Goal: Task Accomplishment & Management: Manage account settings

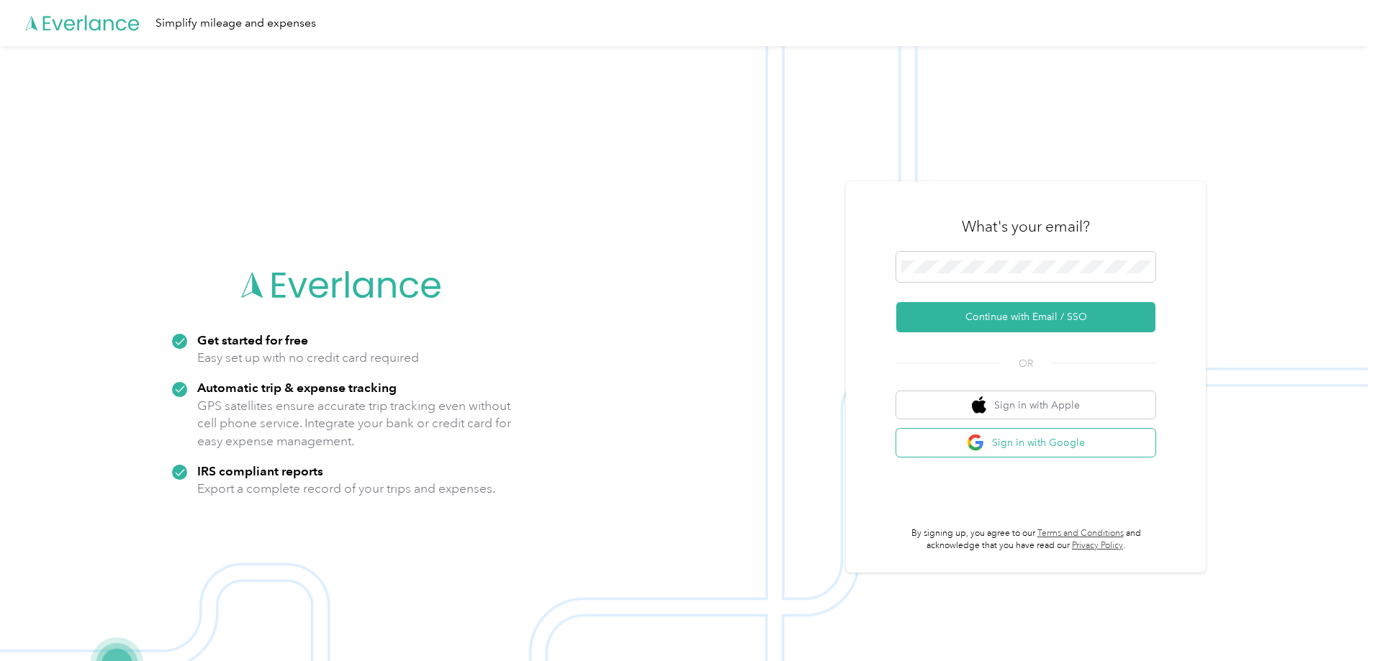
click at [1064, 445] on button "Sign in with Google" at bounding box center [1025, 443] width 259 height 28
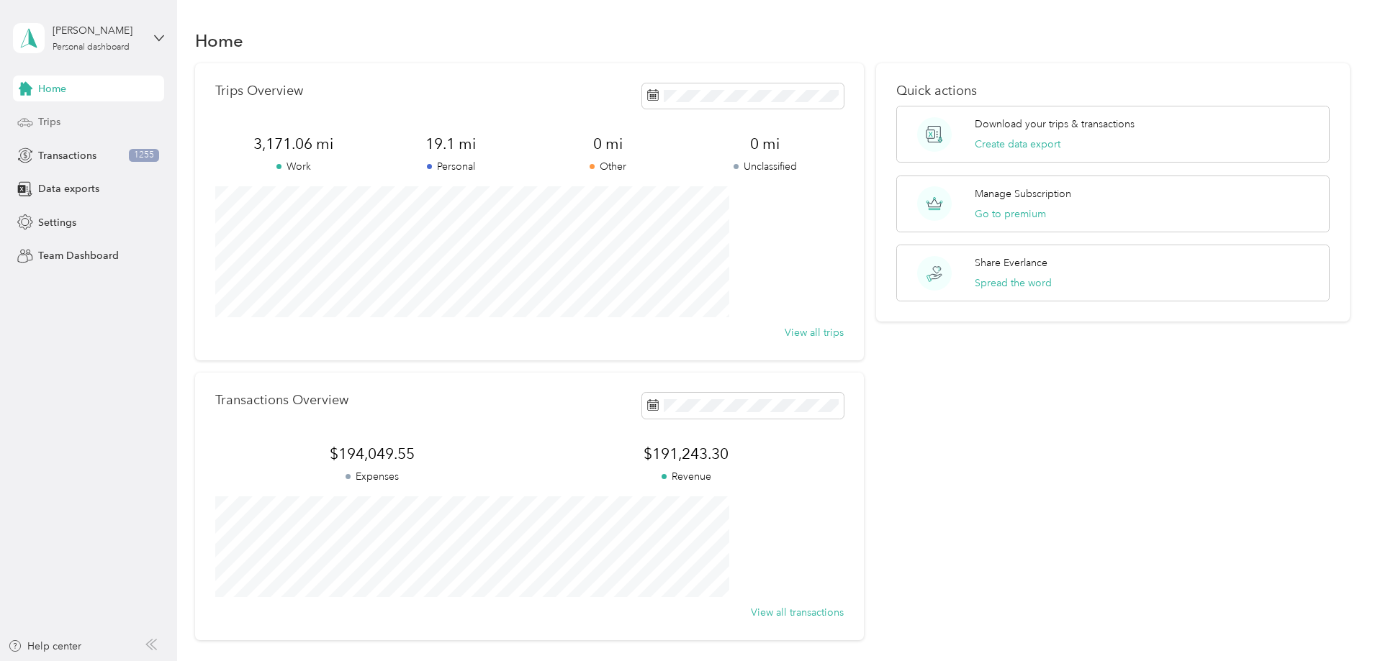
click at [42, 126] on span "Trips" at bounding box center [49, 121] width 22 height 15
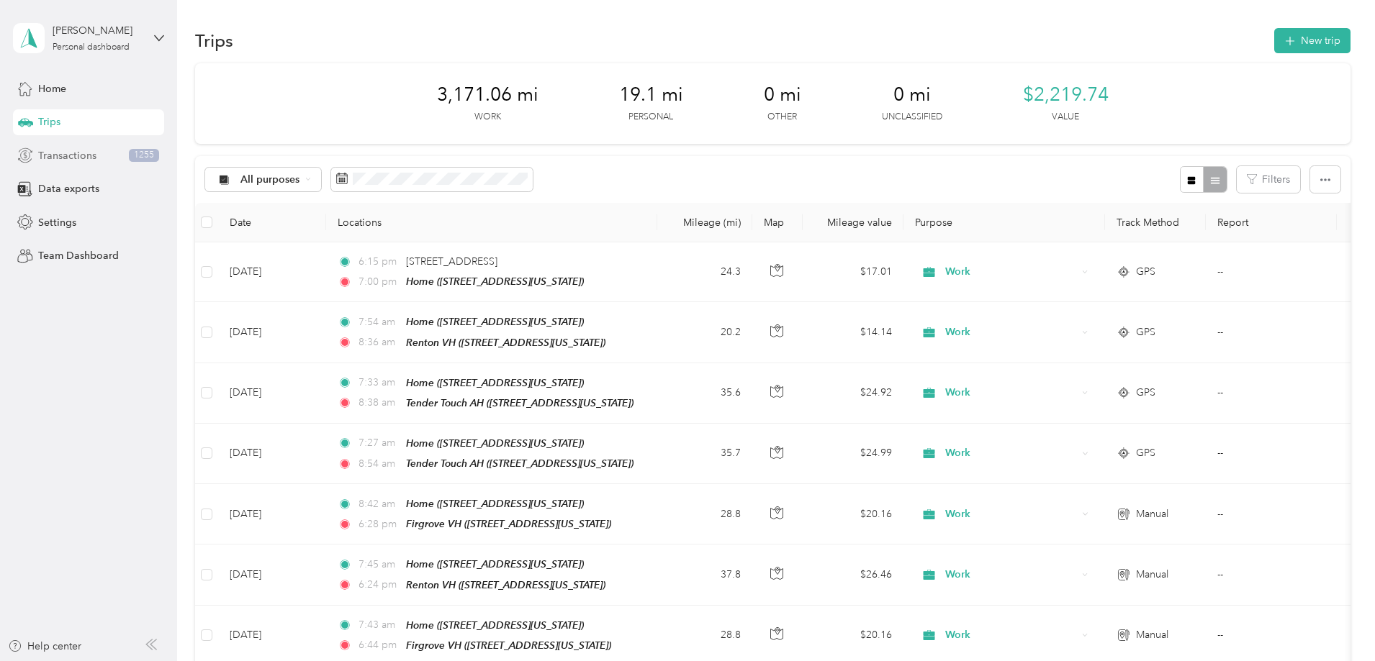
click at [49, 155] on span "Transactions" at bounding box center [67, 155] width 58 height 15
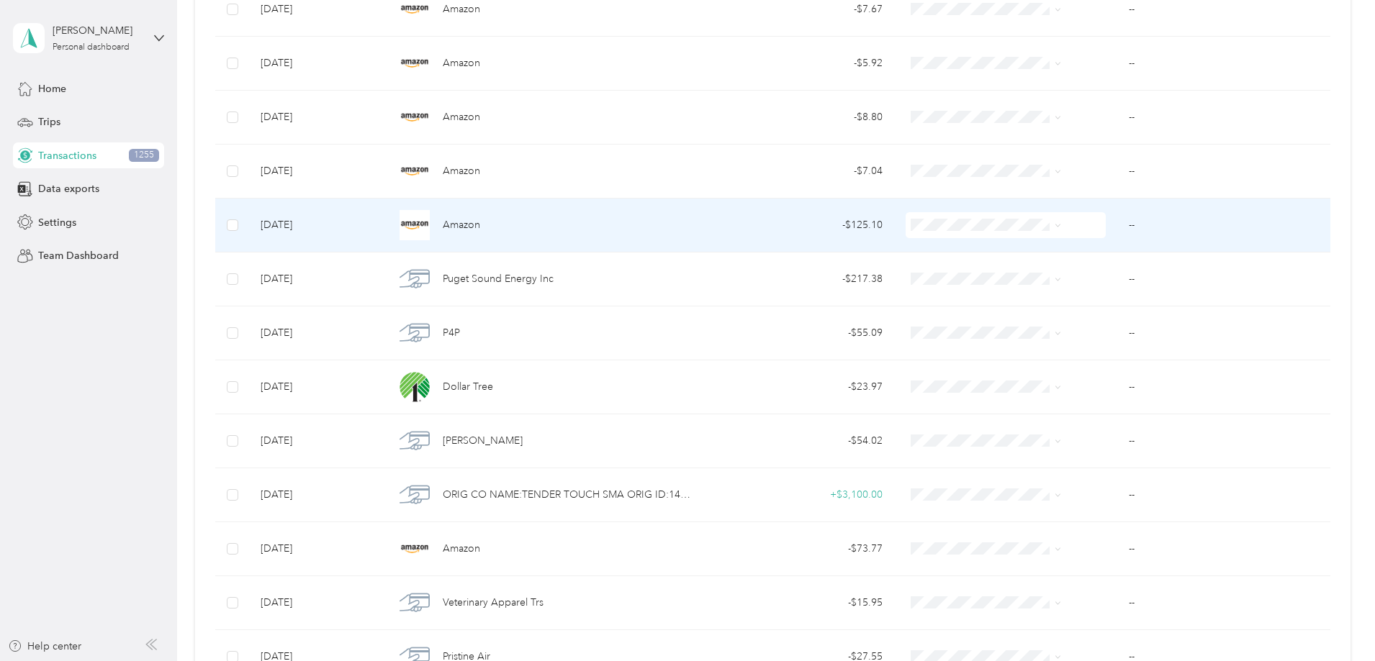
scroll to position [288, 0]
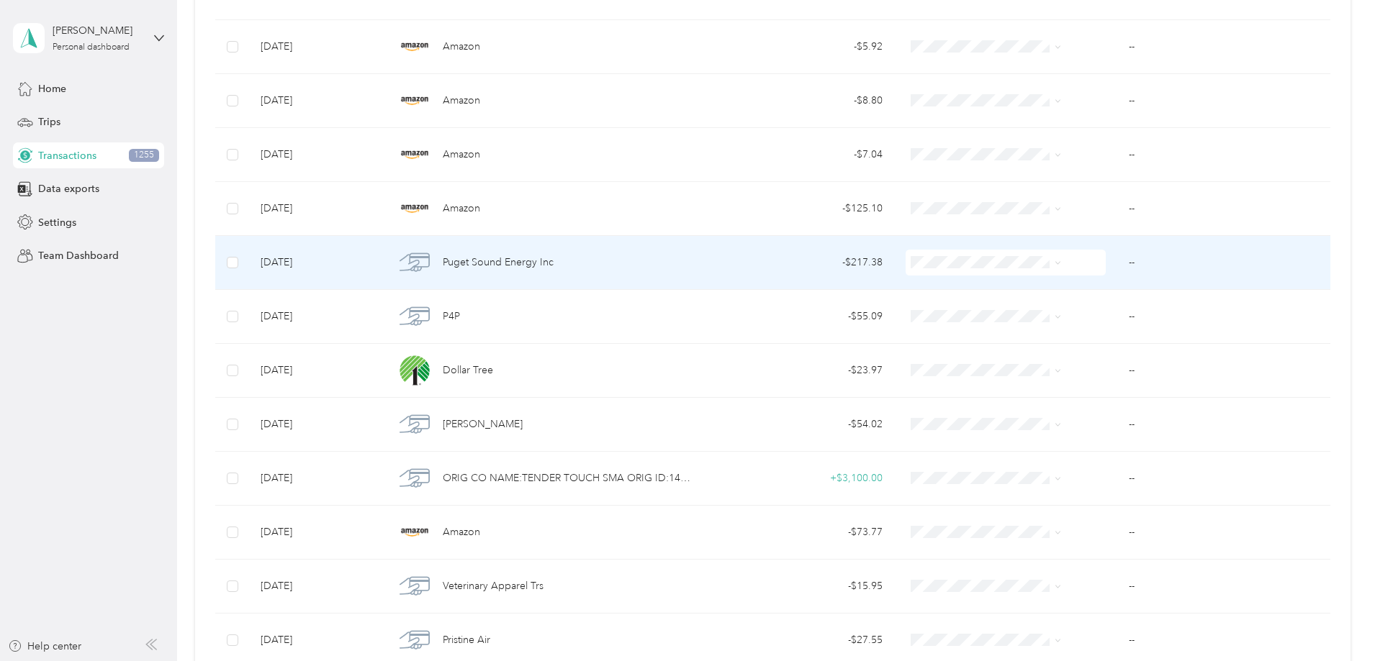
click at [944, 294] on ol "Work Personal Other Charity Medical Moving Commute" at bounding box center [962, 362] width 161 height 176
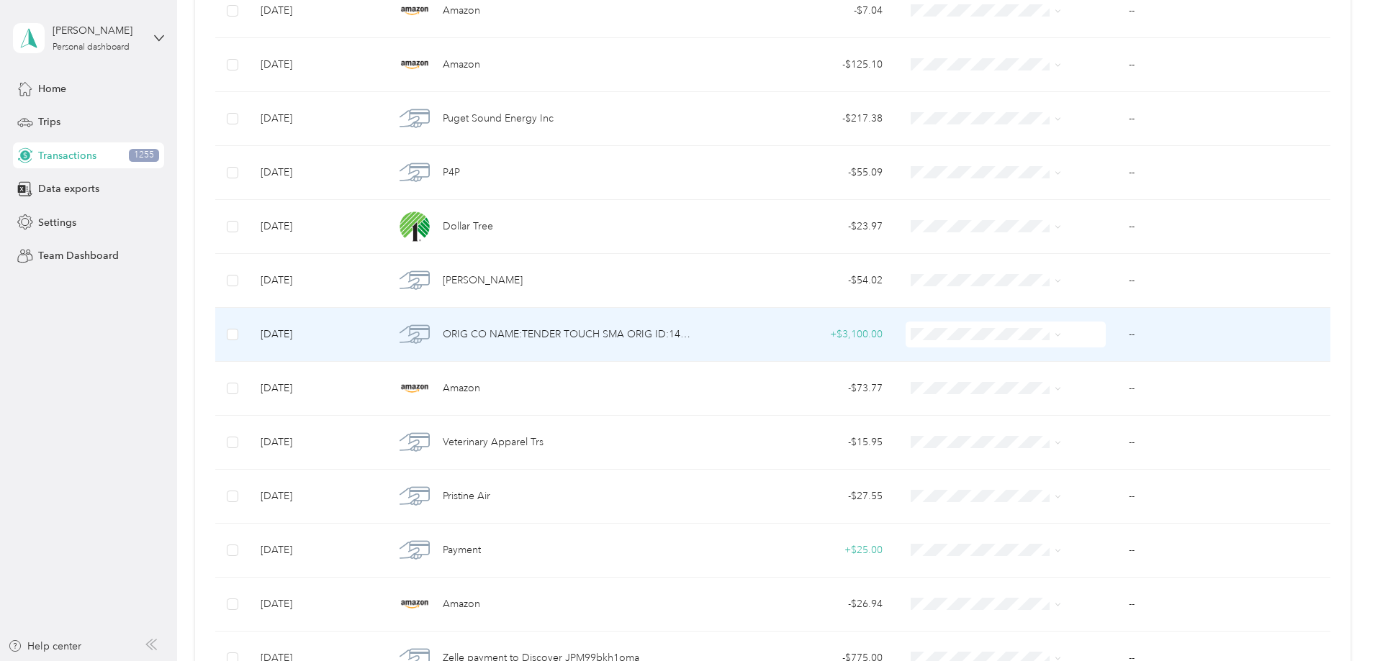
scroll to position [504, 0]
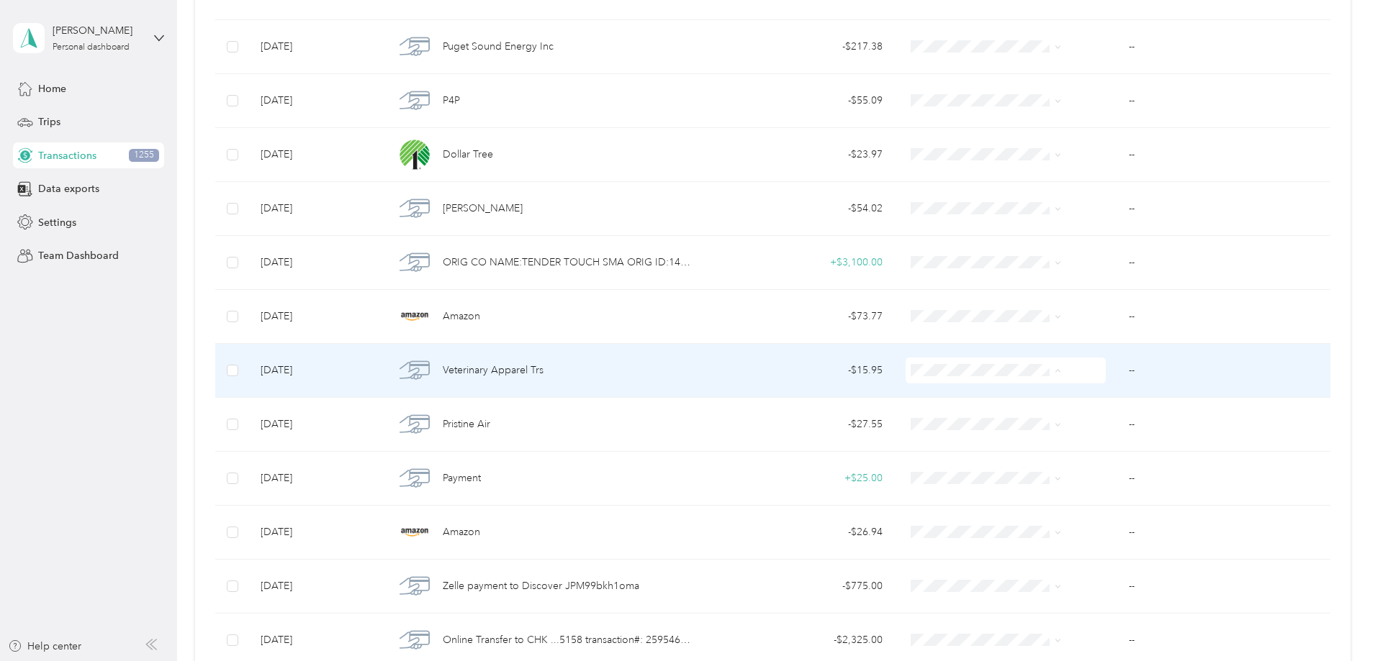
click at [920, 397] on span "Work" at bounding box center [975, 397] width 115 height 15
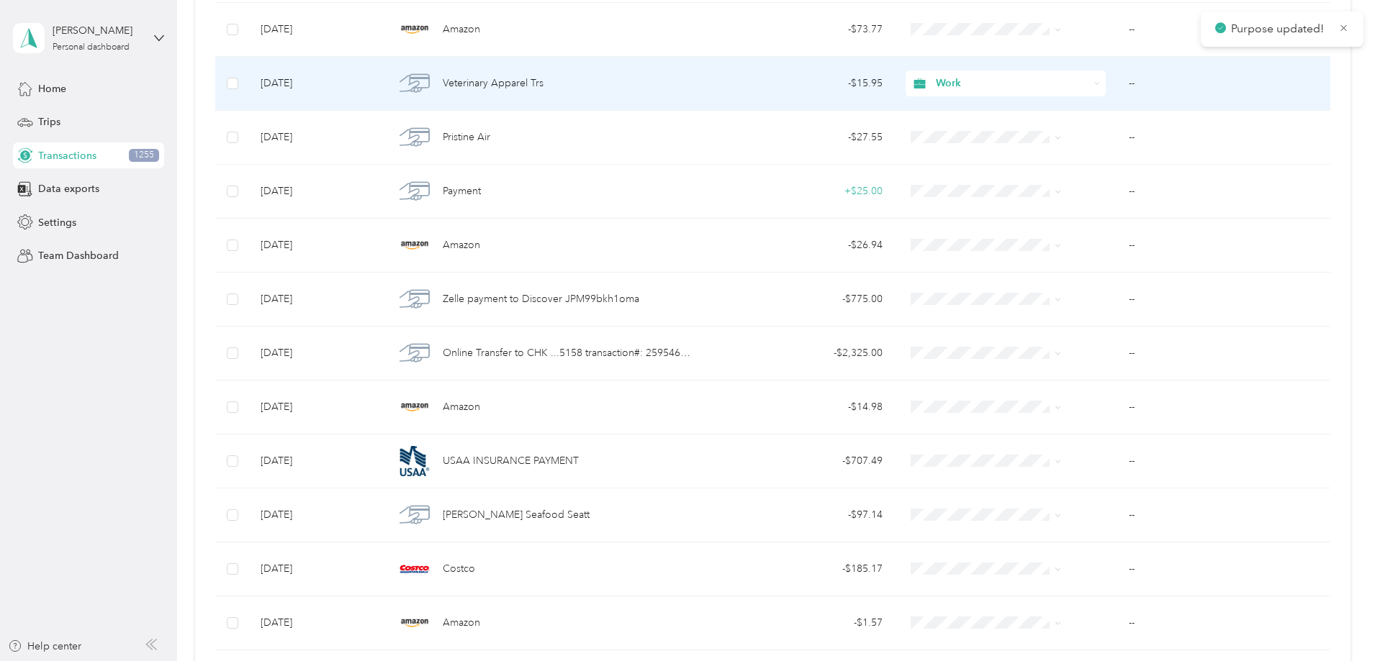
scroll to position [792, 0]
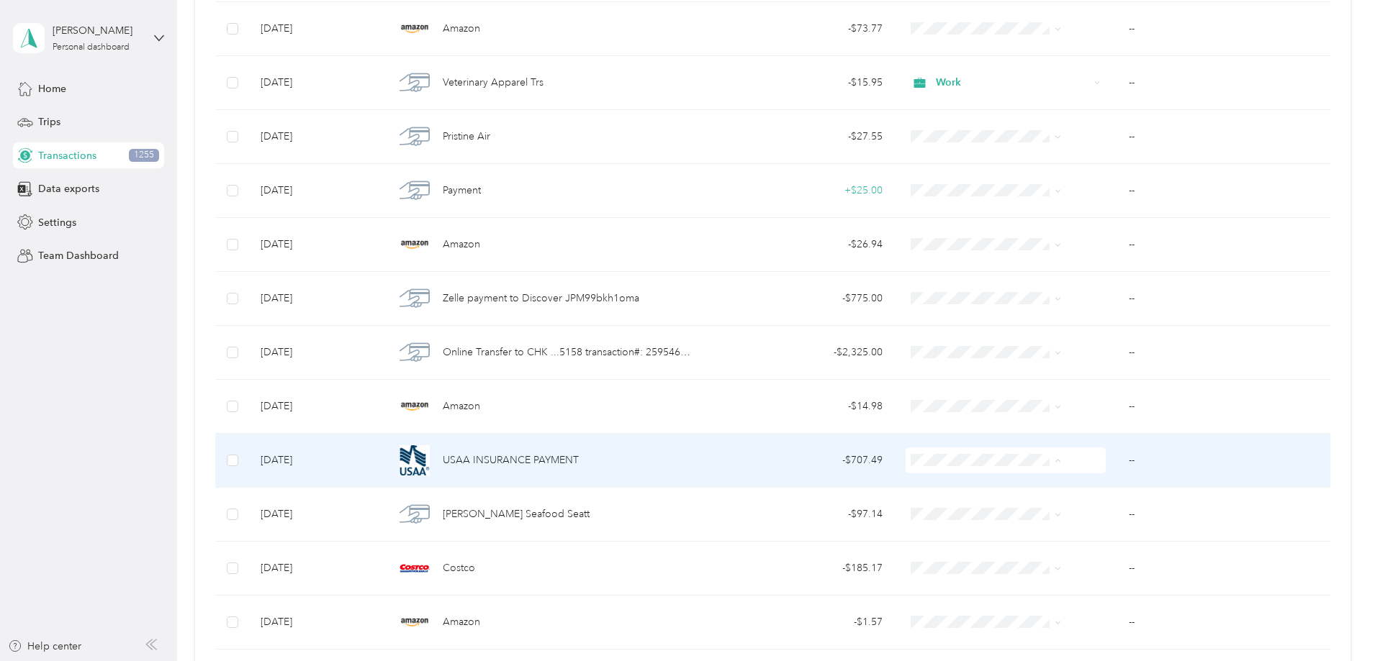
click at [920, 481] on span "Work" at bounding box center [975, 487] width 115 height 15
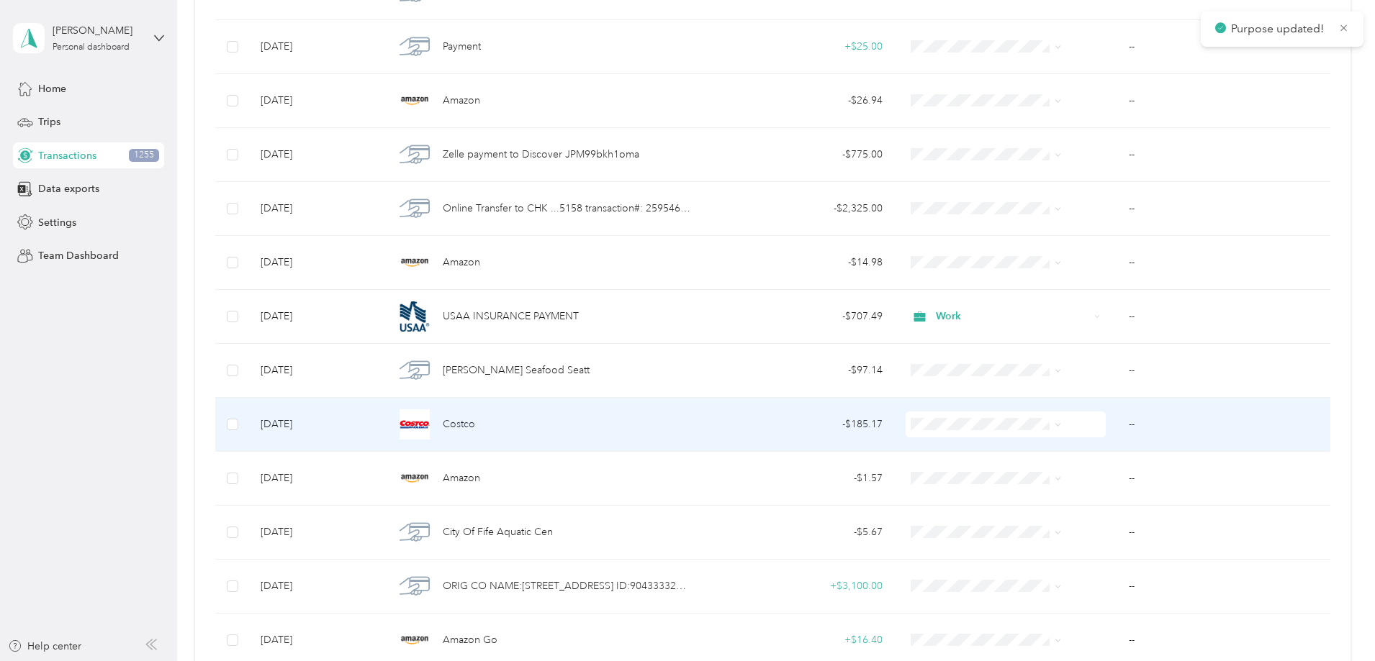
scroll to position [1149, 0]
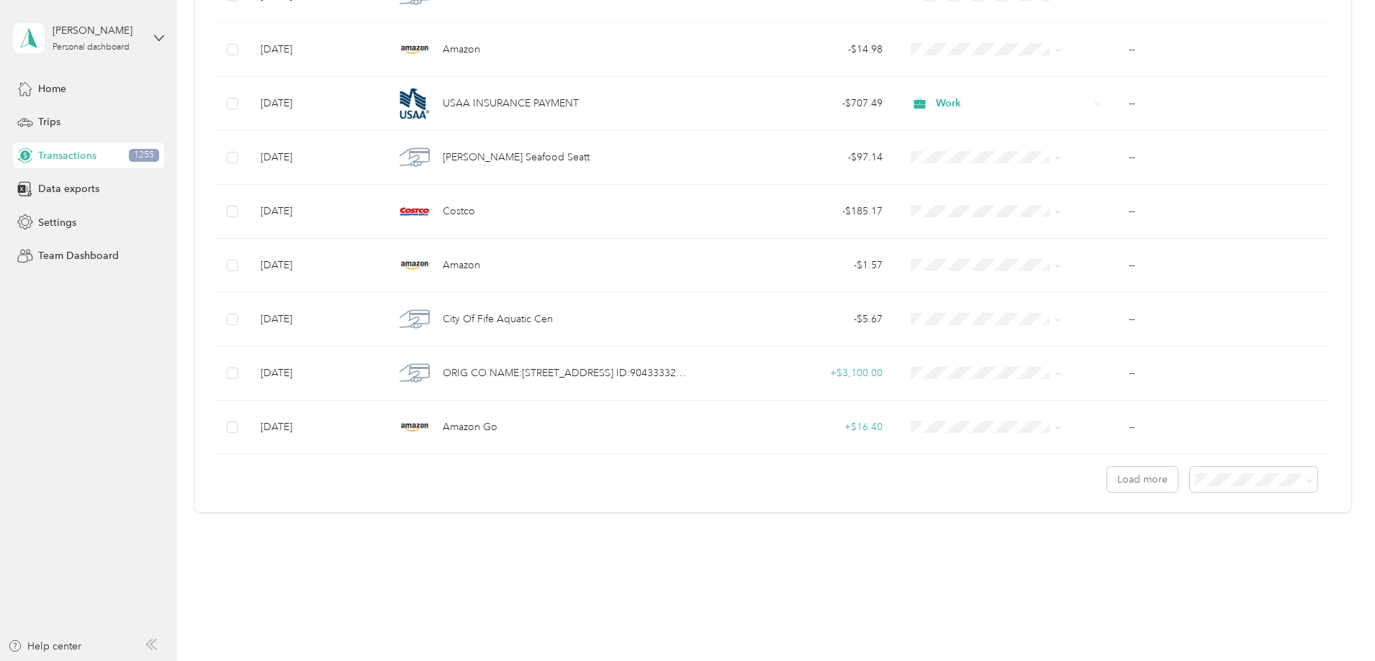
click at [1129, 553] on span "100 per load" at bounding box center [1129, 553] width 59 height 12
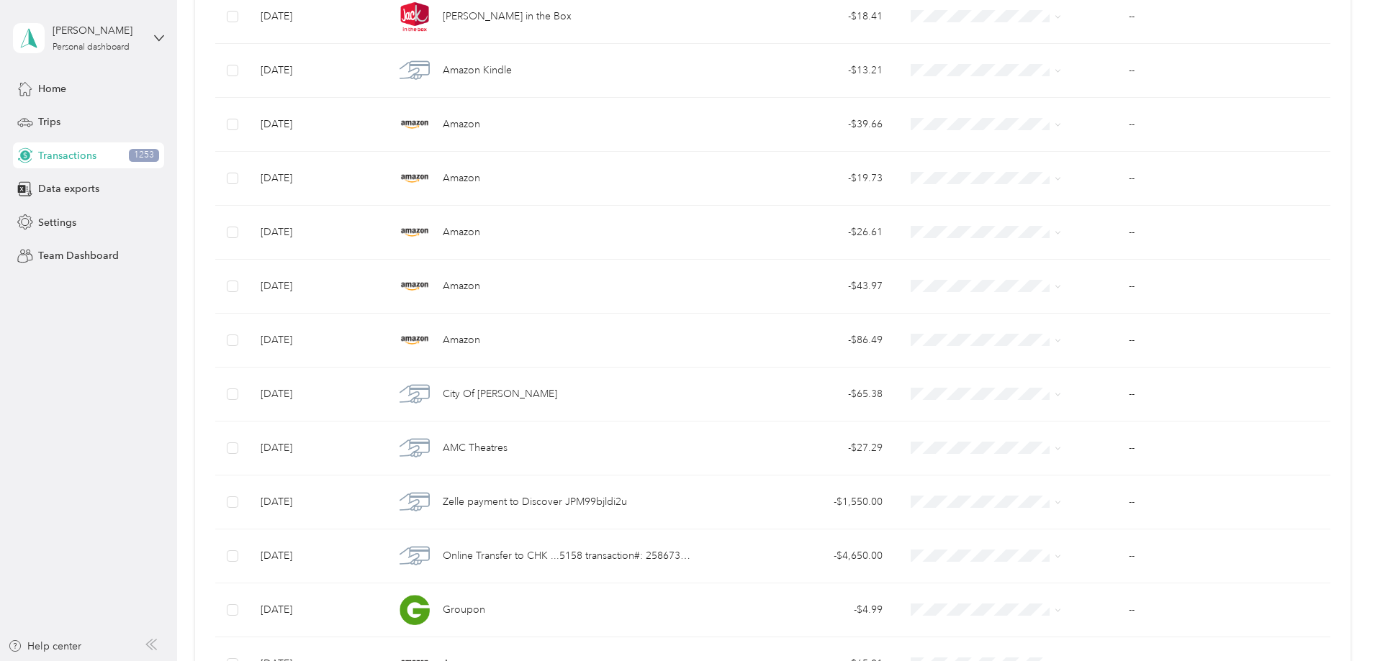
scroll to position [1796, 0]
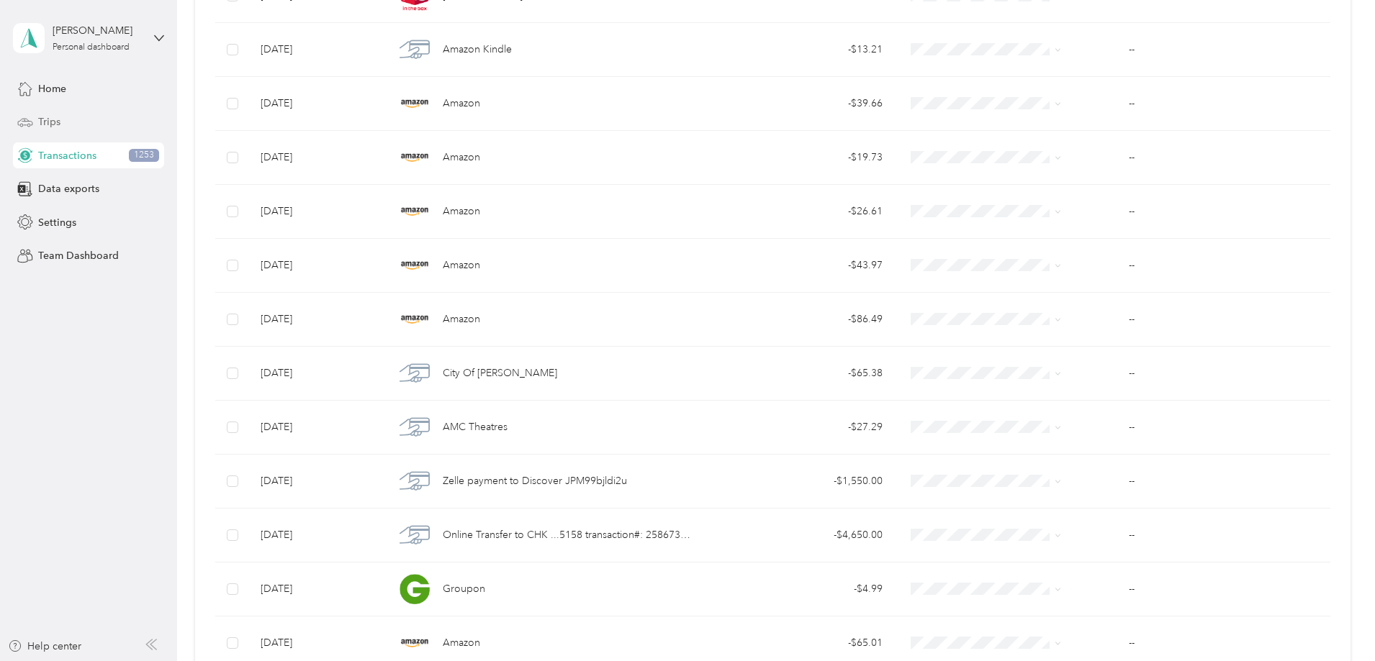
click at [46, 125] on span "Trips" at bounding box center [49, 121] width 22 height 15
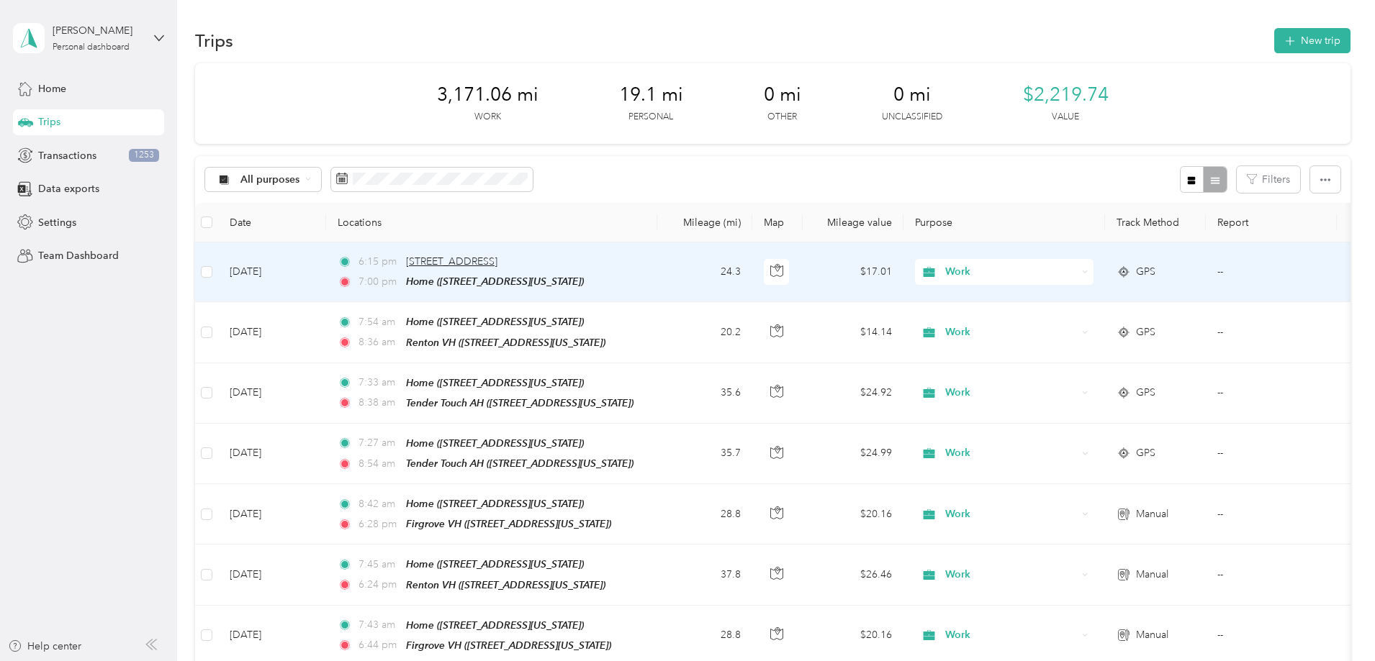
click at [497, 261] on span "[STREET_ADDRESS]" at bounding box center [451, 261] width 91 height 12
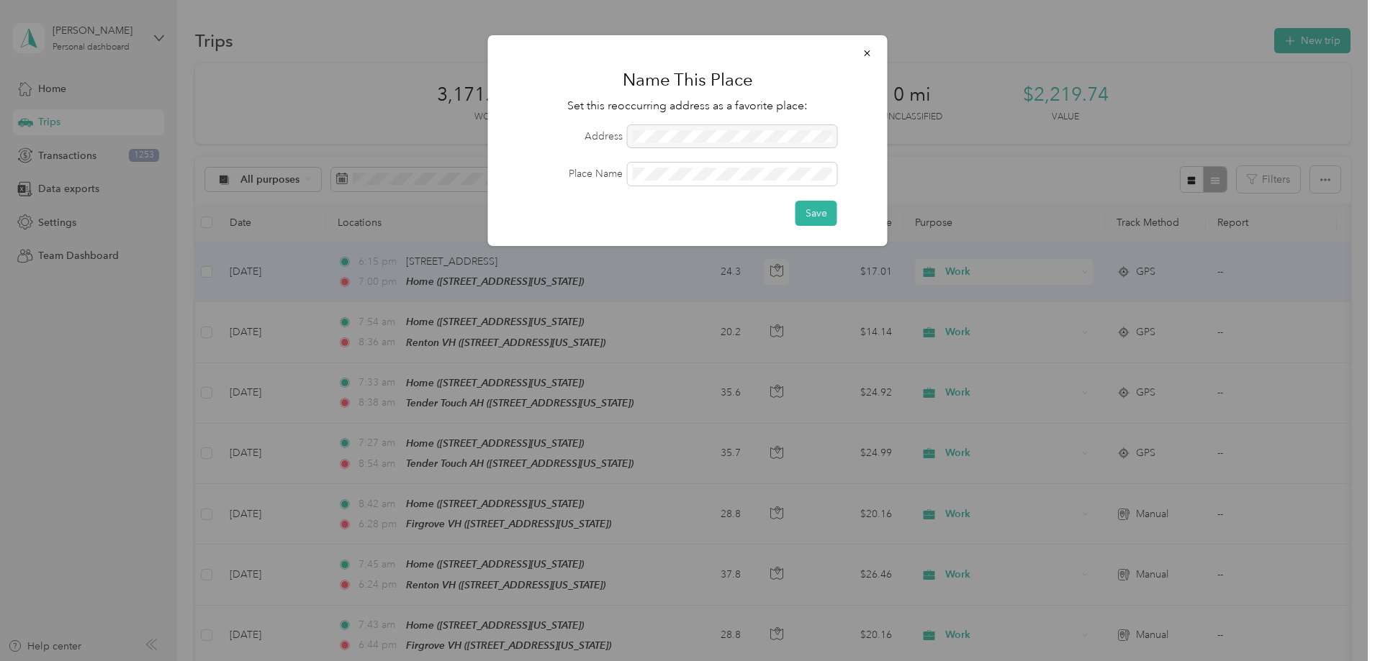
click at [658, 146] on div at bounding box center [732, 136] width 209 height 23
click at [663, 141] on div at bounding box center [732, 136] width 209 height 23
click at [709, 187] on form "Address Place Name Save" at bounding box center [687, 175] width 359 height 101
click at [872, 52] on button "button" at bounding box center [867, 52] width 30 height 25
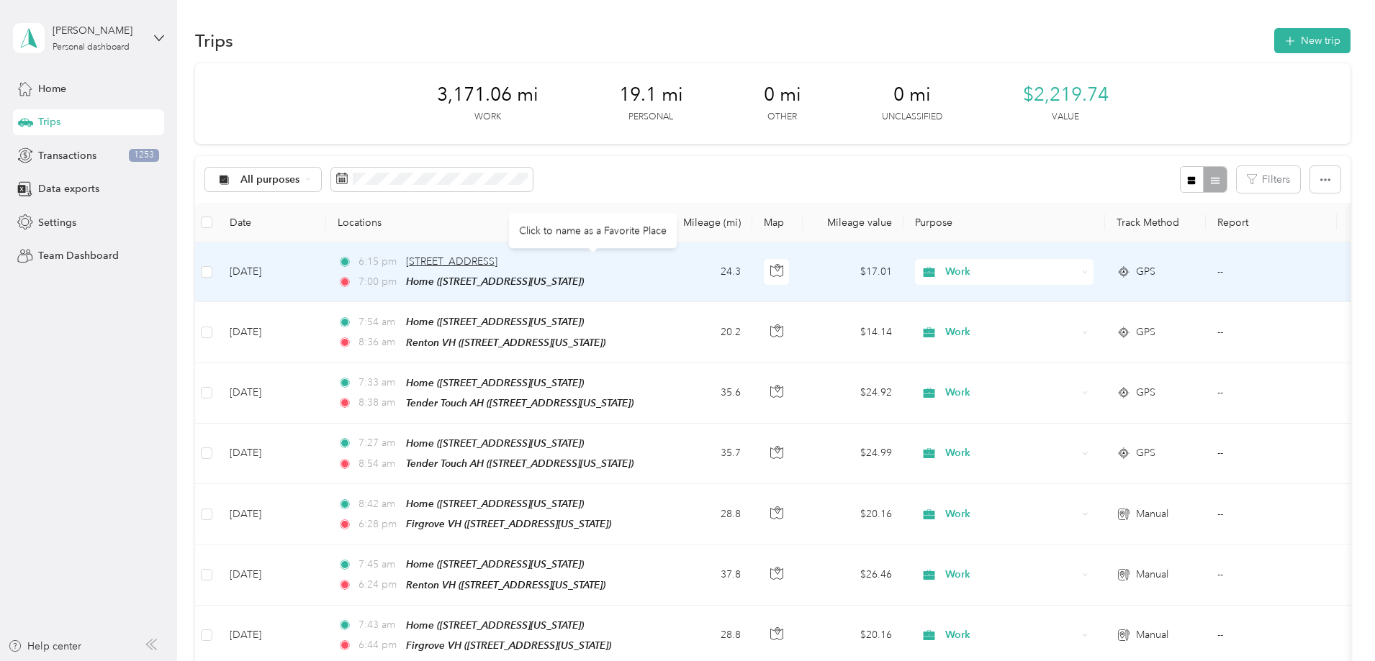
click at [497, 264] on span "[STREET_ADDRESS]" at bounding box center [451, 261] width 91 height 12
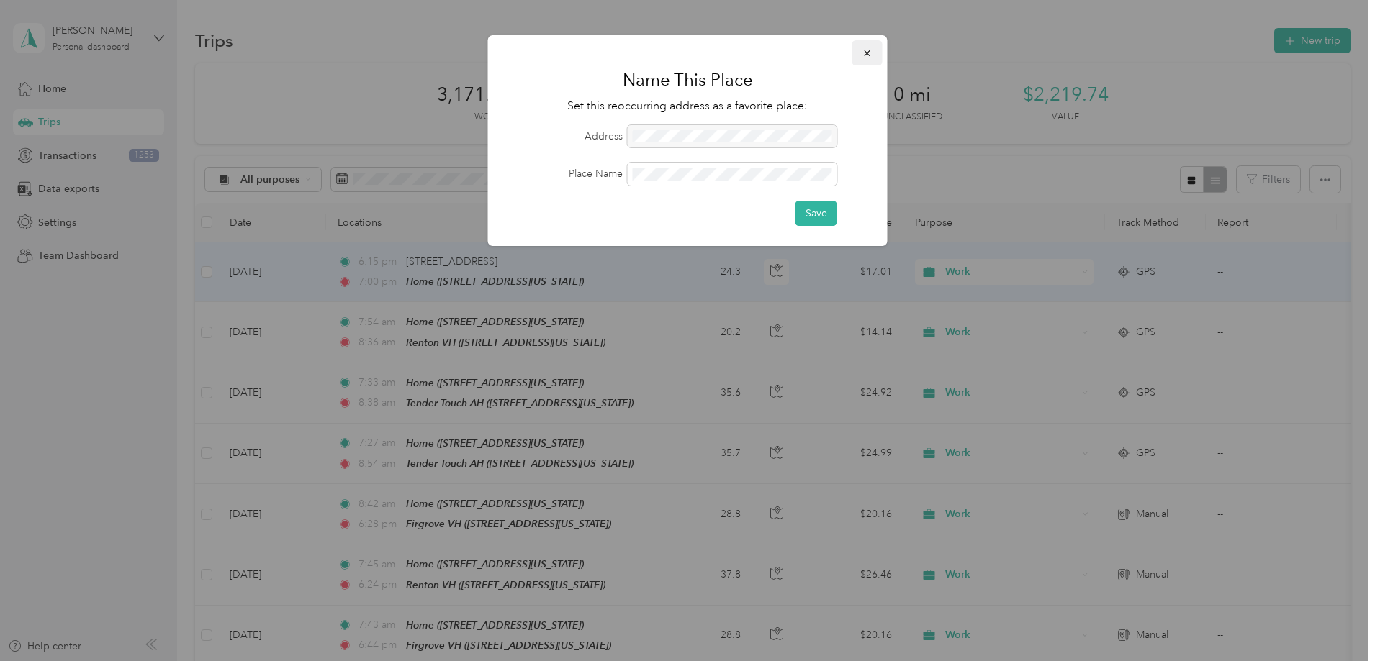
click at [866, 53] on icon "button" at bounding box center [867, 53] width 10 height 10
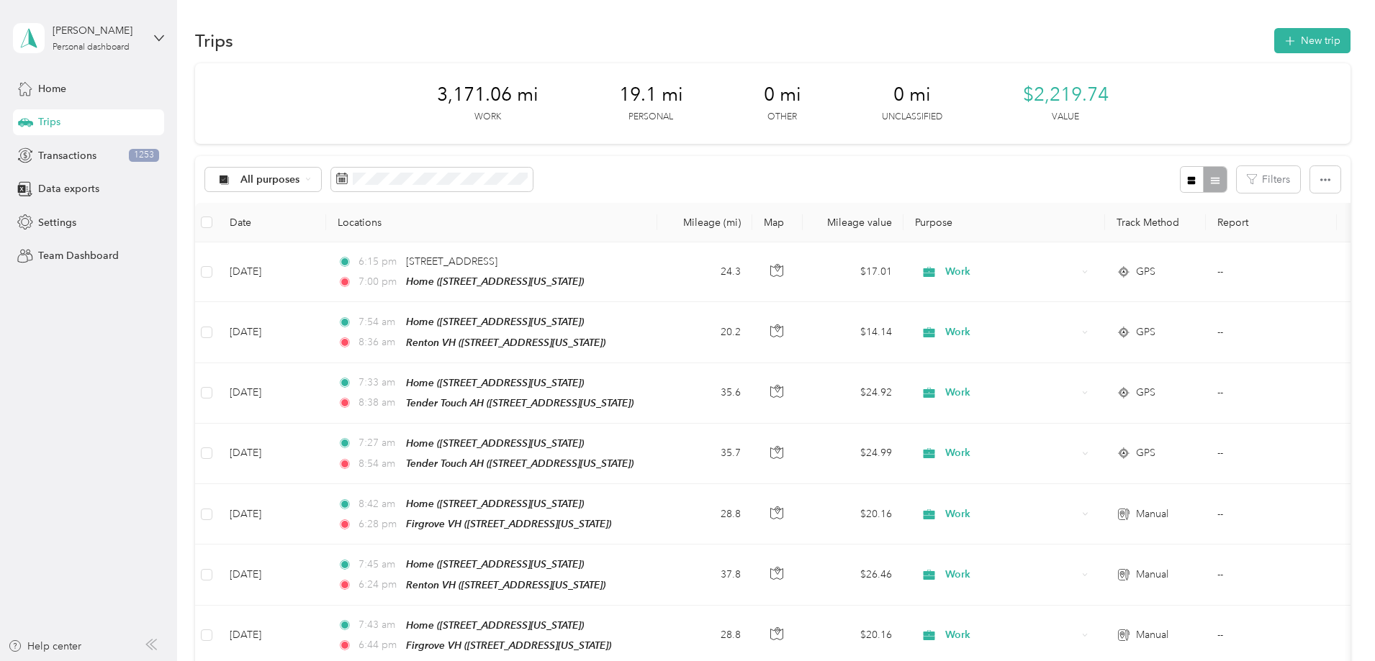
click at [1274, 42] on button "New trip" at bounding box center [1312, 40] width 76 height 25
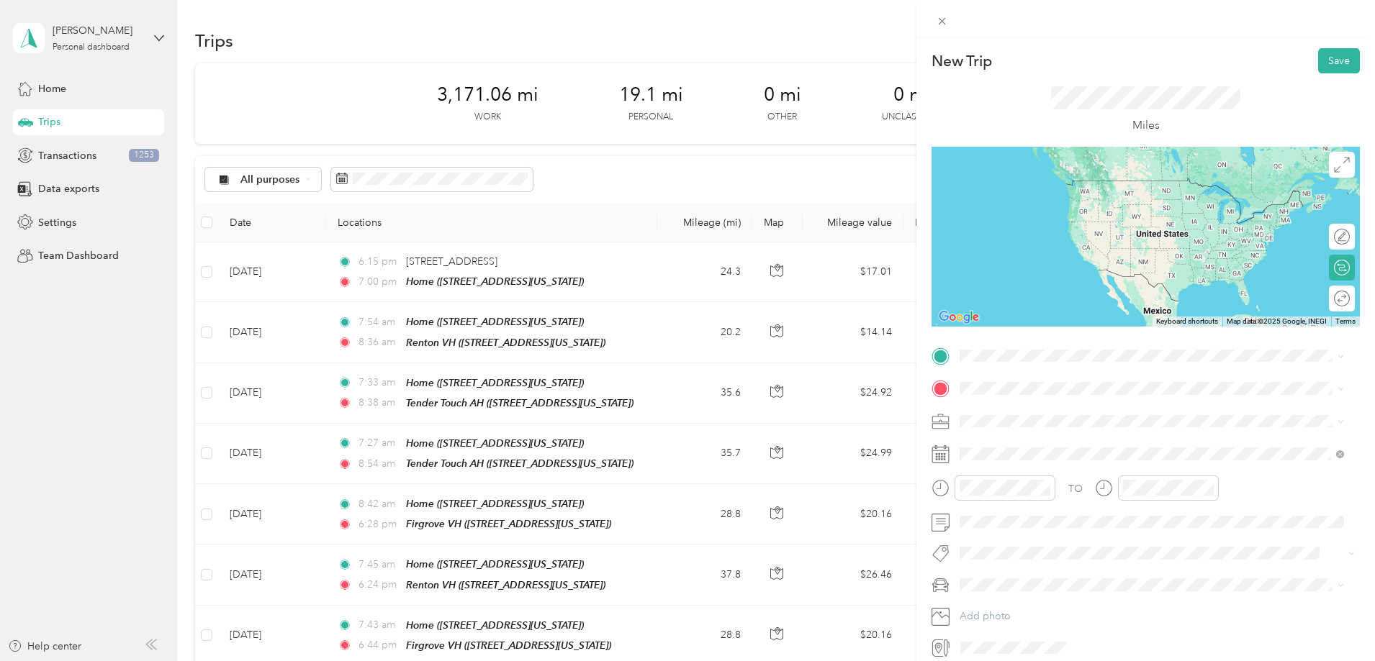
click at [1066, 431] on span "[STREET_ADDRESS][US_STATE]" at bounding box center [1059, 428] width 144 height 12
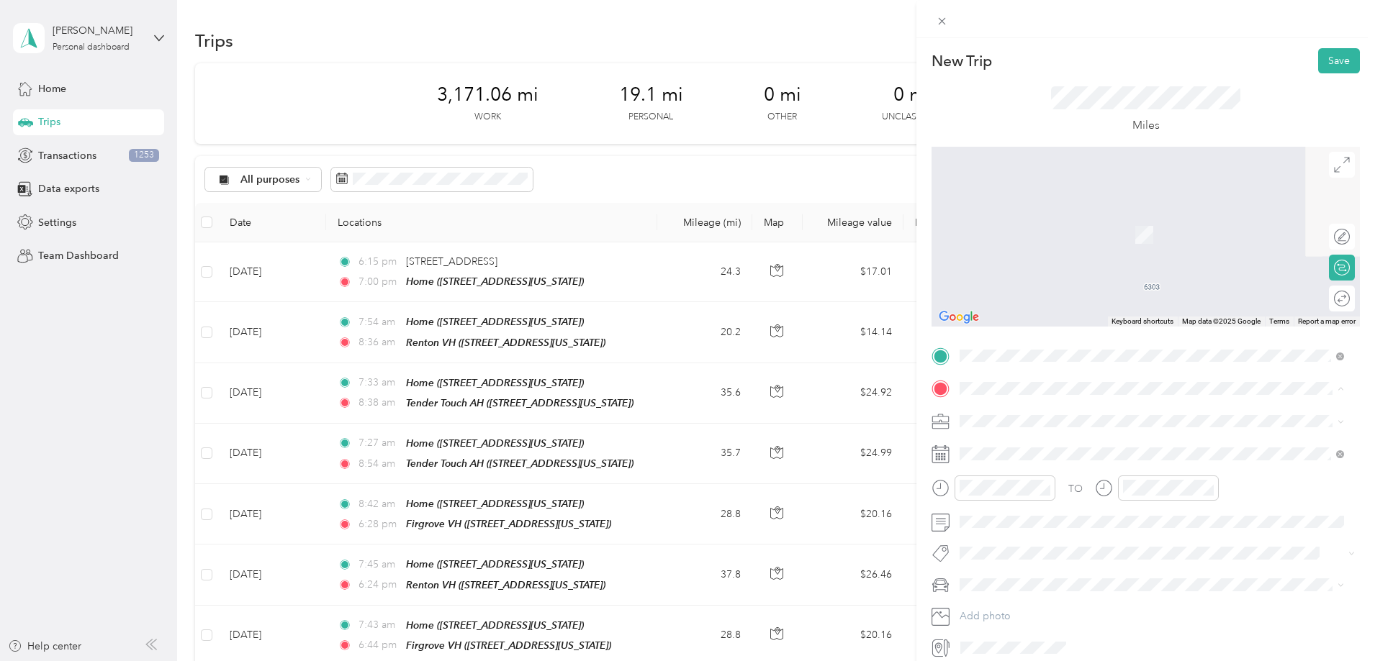
click at [1031, 445] on span "[STREET_ADDRESS][US_STATE]" at bounding box center [1059, 440] width 144 height 13
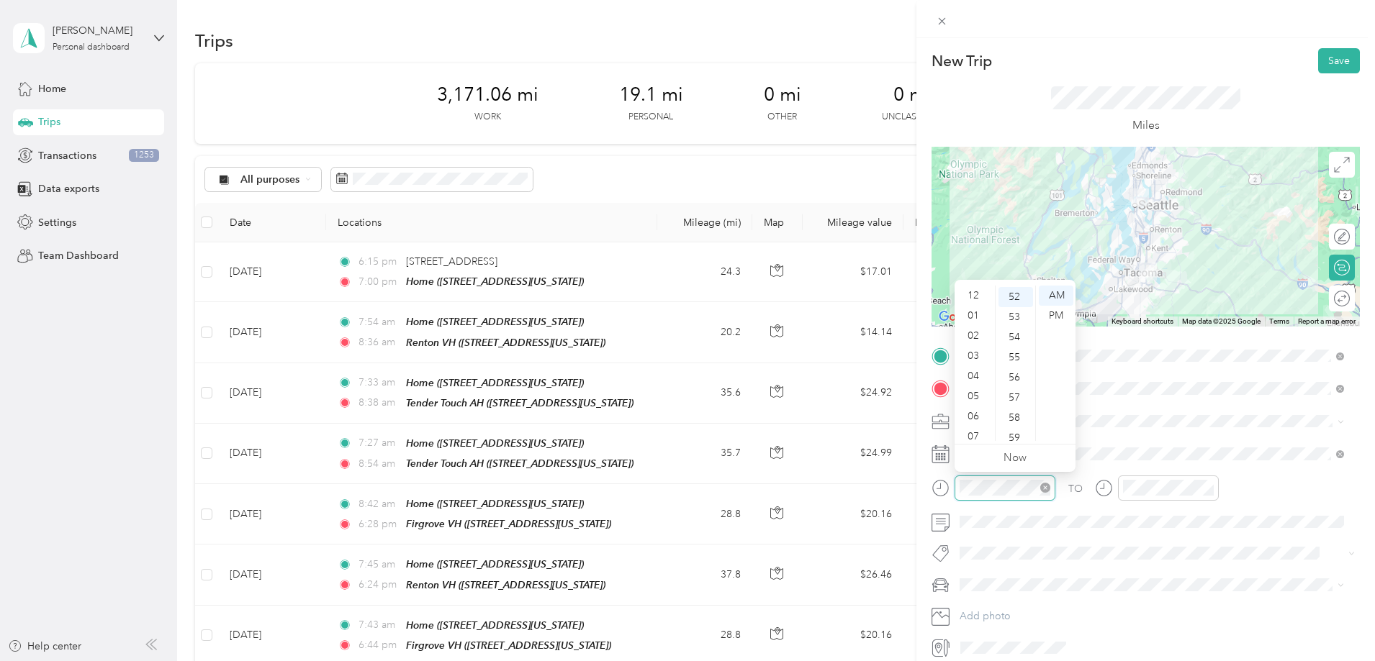
scroll to position [86, 0]
click at [1090, 488] on div "TO" at bounding box center [1145, 493] width 428 height 35
click at [1100, 489] on div at bounding box center [1157, 488] width 124 height 25
click at [1096, 489] on div at bounding box center [1157, 488] width 124 height 25
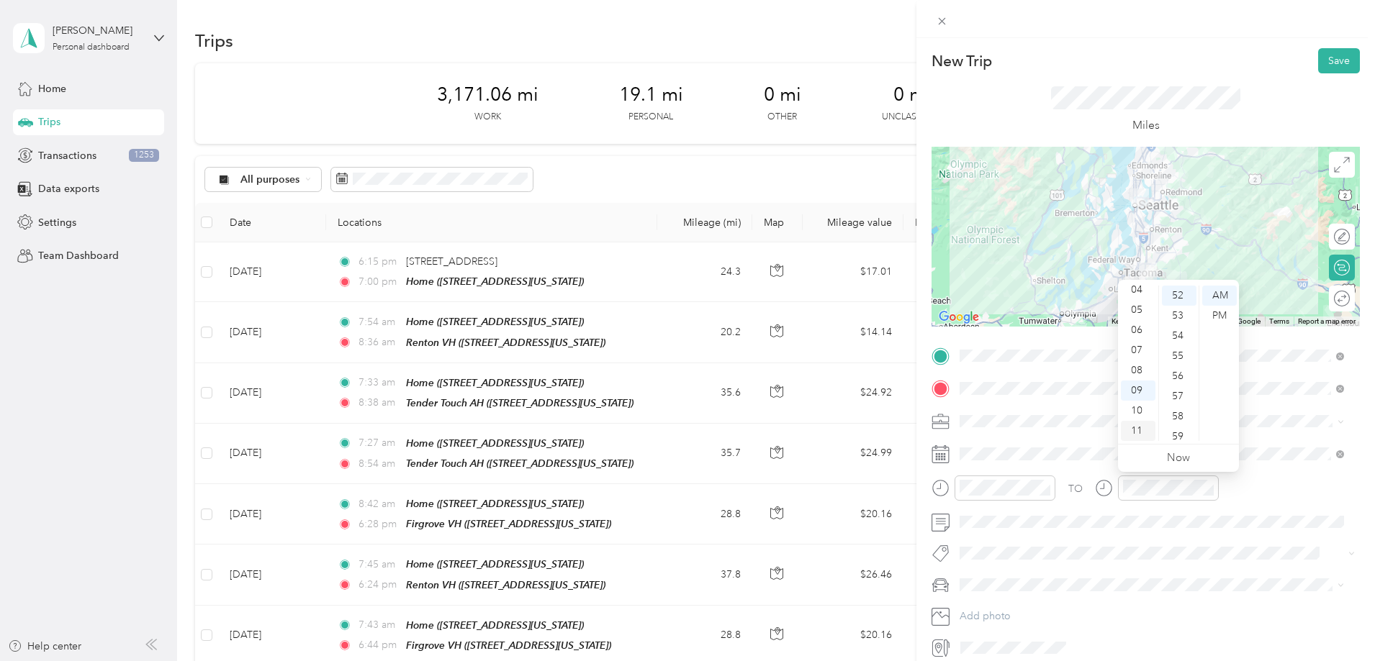
drag, startPoint x: 1146, startPoint y: 421, endPoint x: 1131, endPoint y: 425, distance: 15.5
click at [1143, 422] on div "11" at bounding box center [1138, 431] width 35 height 20
click at [1131, 425] on div "11" at bounding box center [1138, 431] width 35 height 20
click at [1174, 376] on div "27" at bounding box center [1179, 368] width 35 height 20
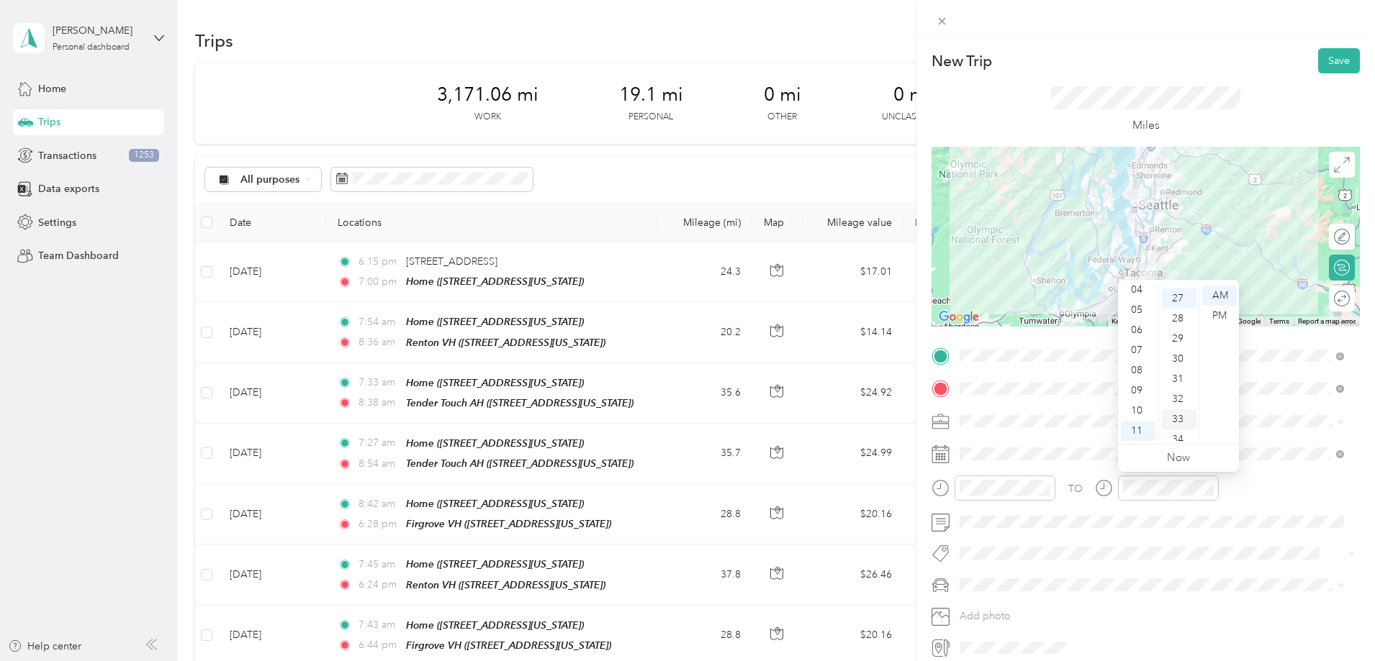
scroll to position [544, 0]
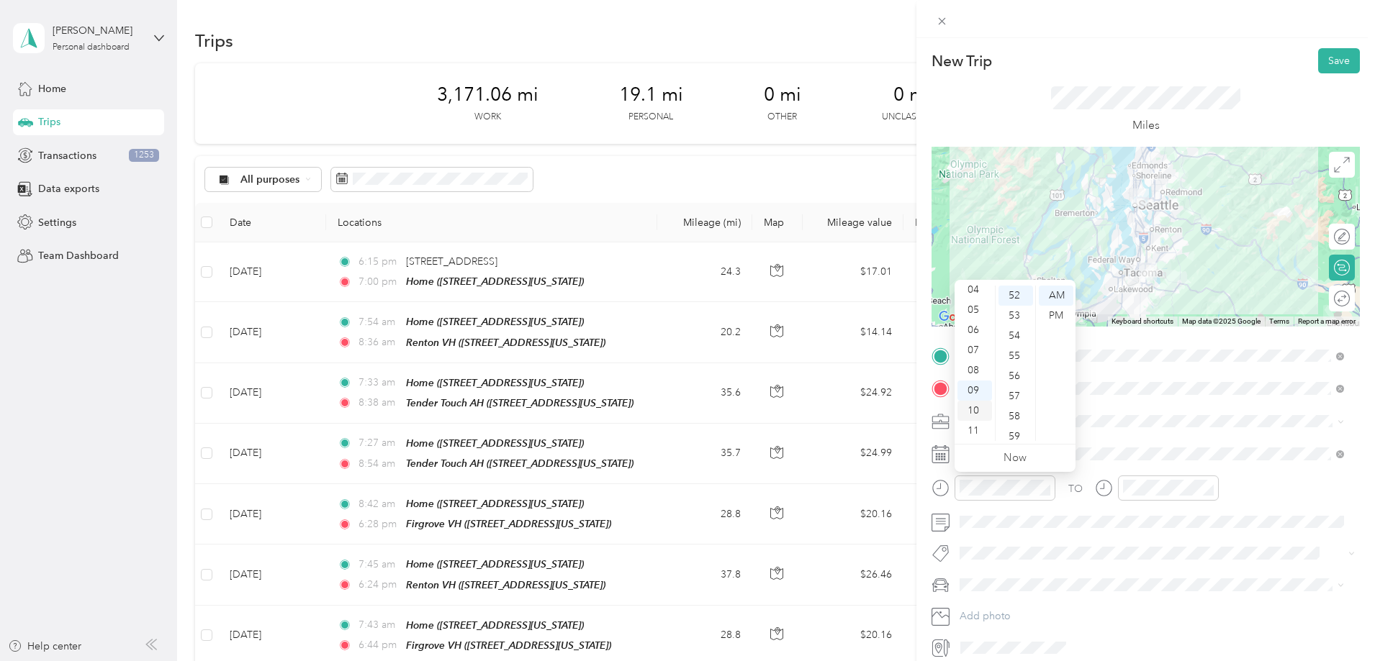
click at [978, 411] on div "10" at bounding box center [974, 411] width 35 height 20
click at [1020, 309] on div "10" at bounding box center [1015, 313] width 35 height 20
click at [1149, 535] on div "TO Add photo" at bounding box center [1145, 502] width 428 height 315
click at [1334, 302] on div "Round trip" at bounding box center [1342, 299] width 26 height 26
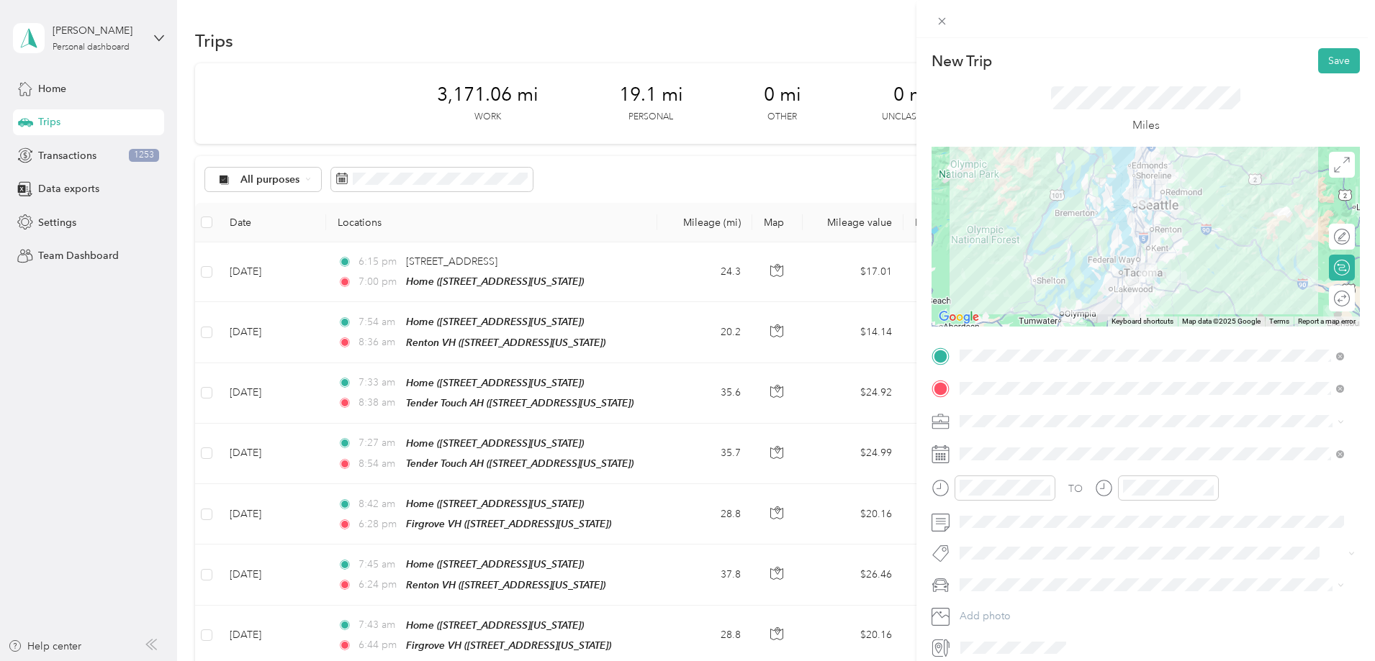
click at [1349, 294] on div "Round trip" at bounding box center [1349, 298] width 0 height 15
click at [1326, 294] on div at bounding box center [1334, 298] width 30 height 15
click at [997, 448] on div "Work" at bounding box center [1151, 442] width 374 height 15
click at [998, 447] on span at bounding box center [1156, 454] width 405 height 23
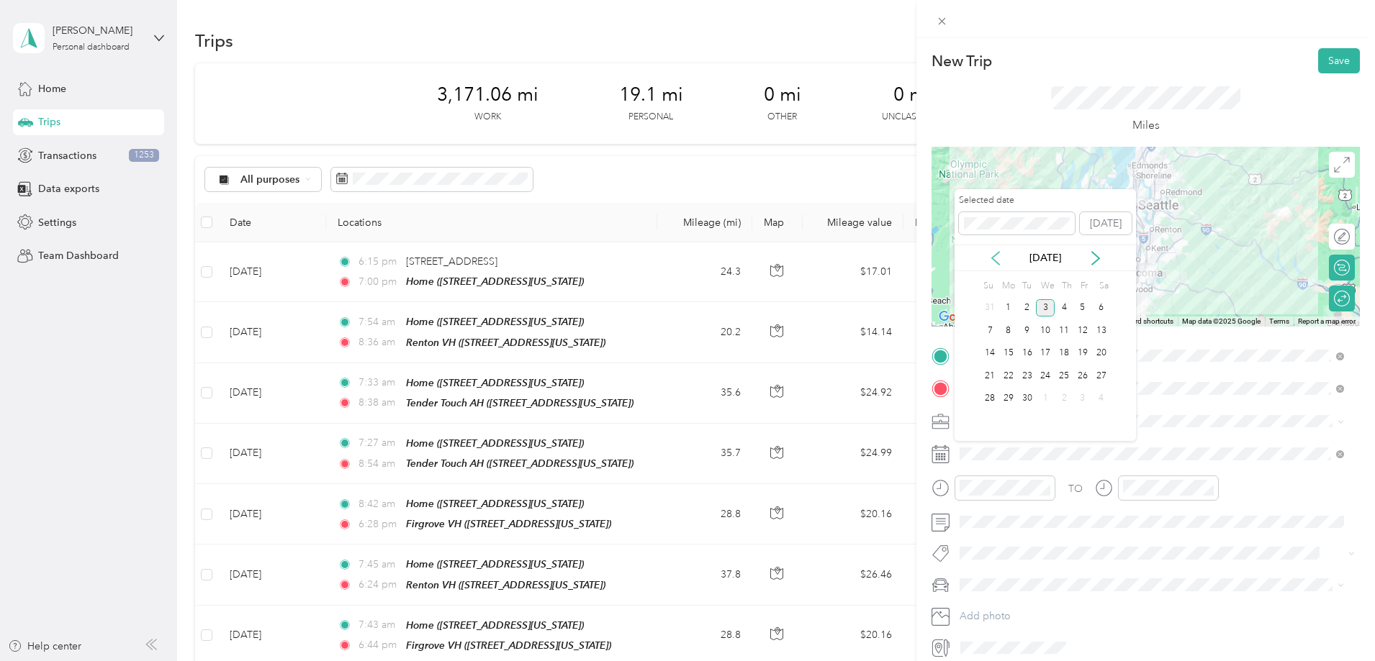
click at [995, 255] on icon at bounding box center [995, 258] width 7 height 13
click at [1085, 396] on div "29" at bounding box center [1082, 399] width 19 height 18
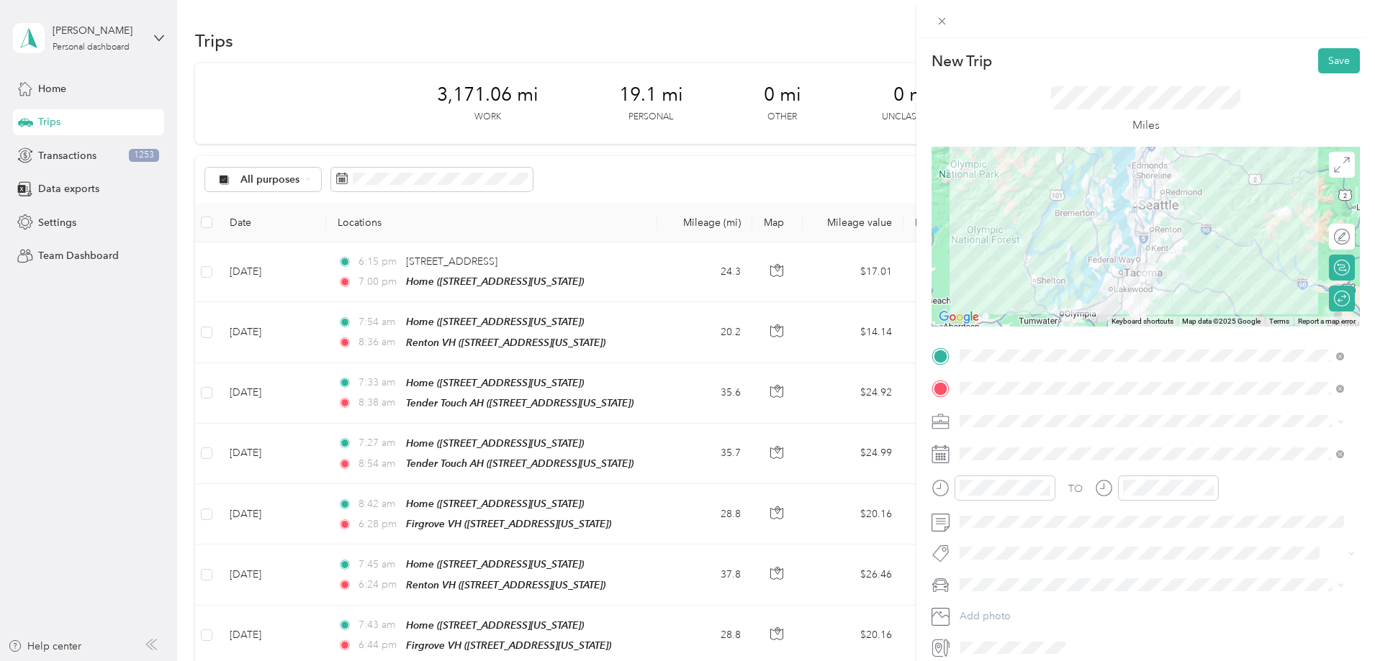
scroll to position [61, 0]
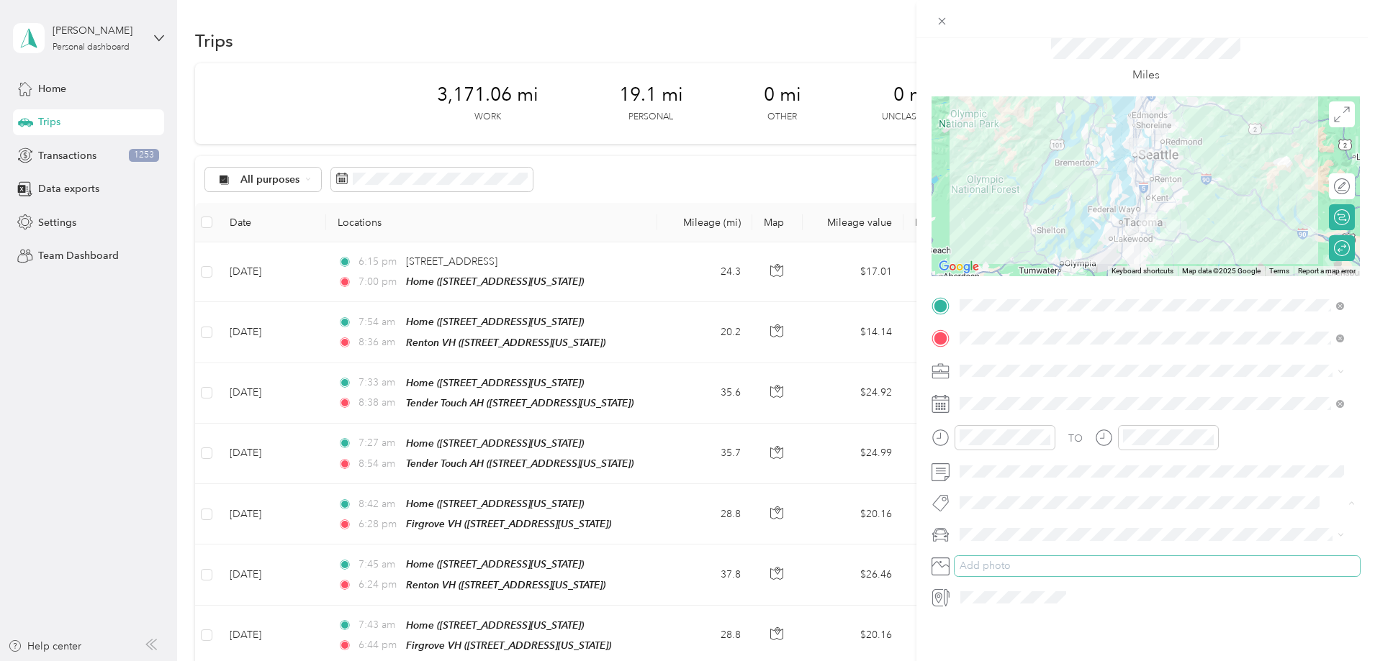
click at [1099, 563] on button "Add photo" at bounding box center [1156, 566] width 405 height 20
click at [960, 551] on li "IX" at bounding box center [1151, 549] width 394 height 25
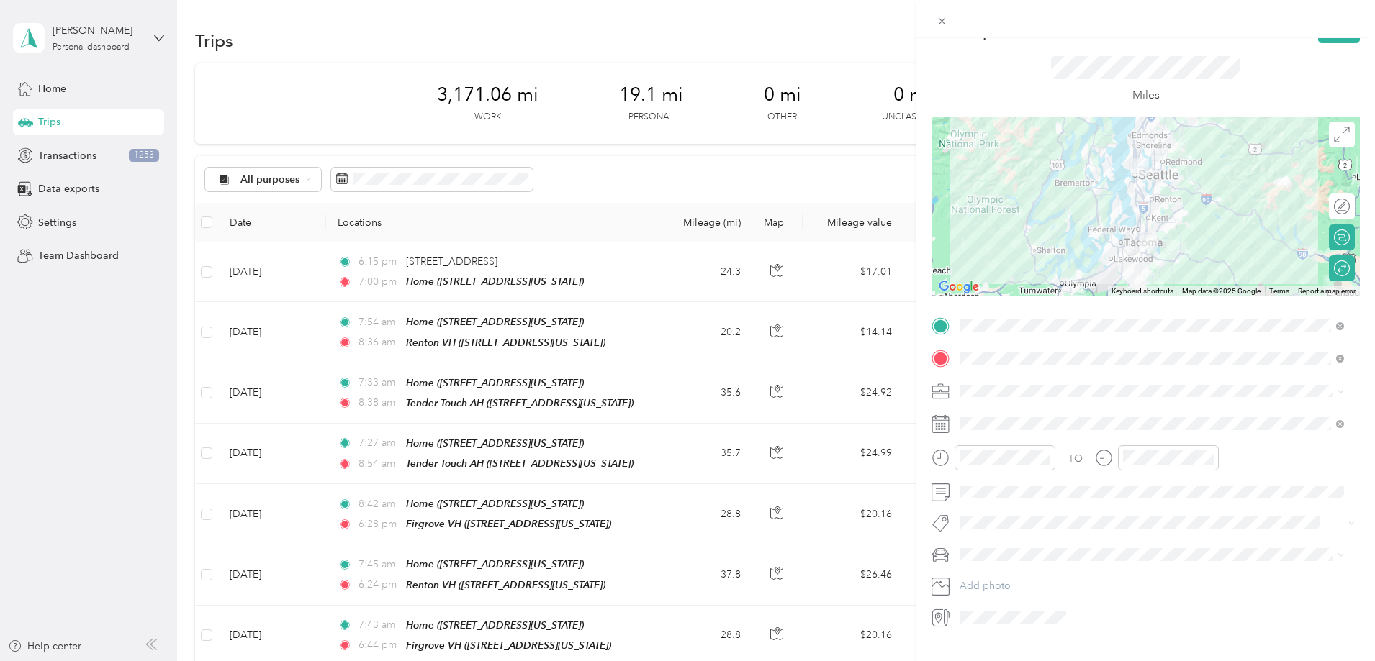
scroll to position [0, 0]
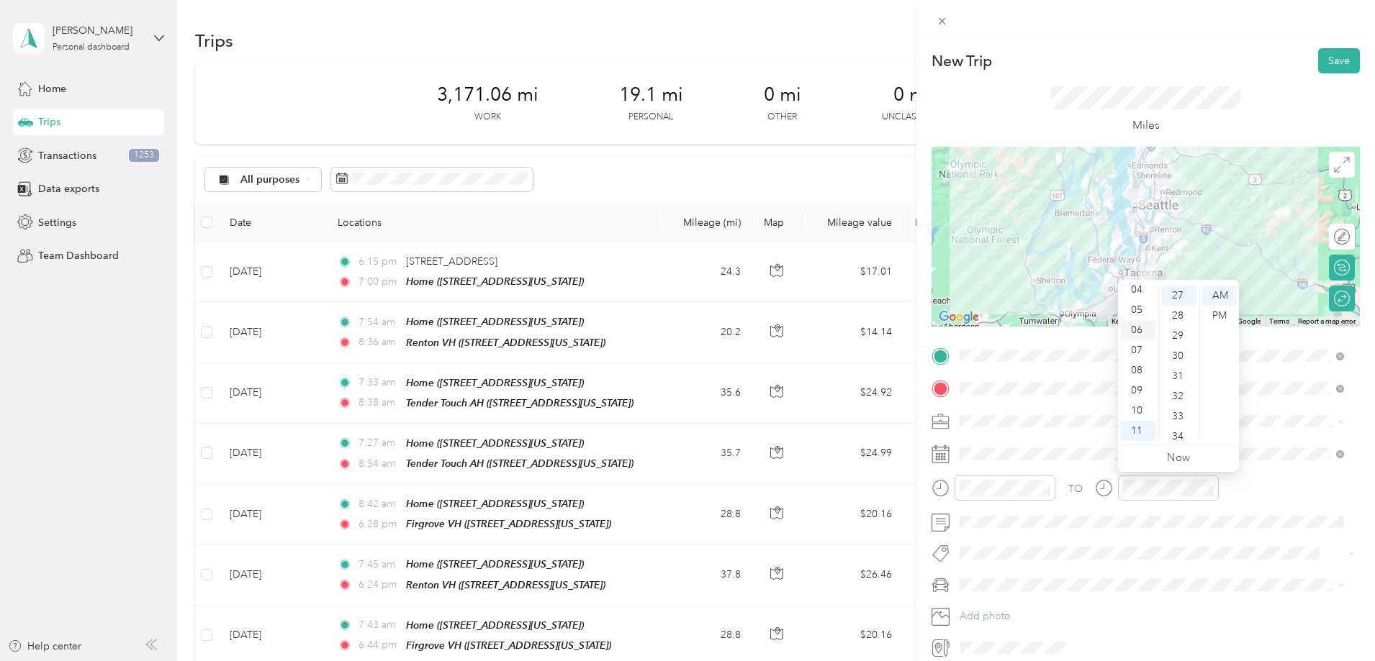
click at [1138, 329] on div "06" at bounding box center [1138, 330] width 35 height 20
click at [1182, 350] on div "30" at bounding box center [1179, 356] width 35 height 20
click at [1211, 317] on div "PM" at bounding box center [1219, 316] width 35 height 20
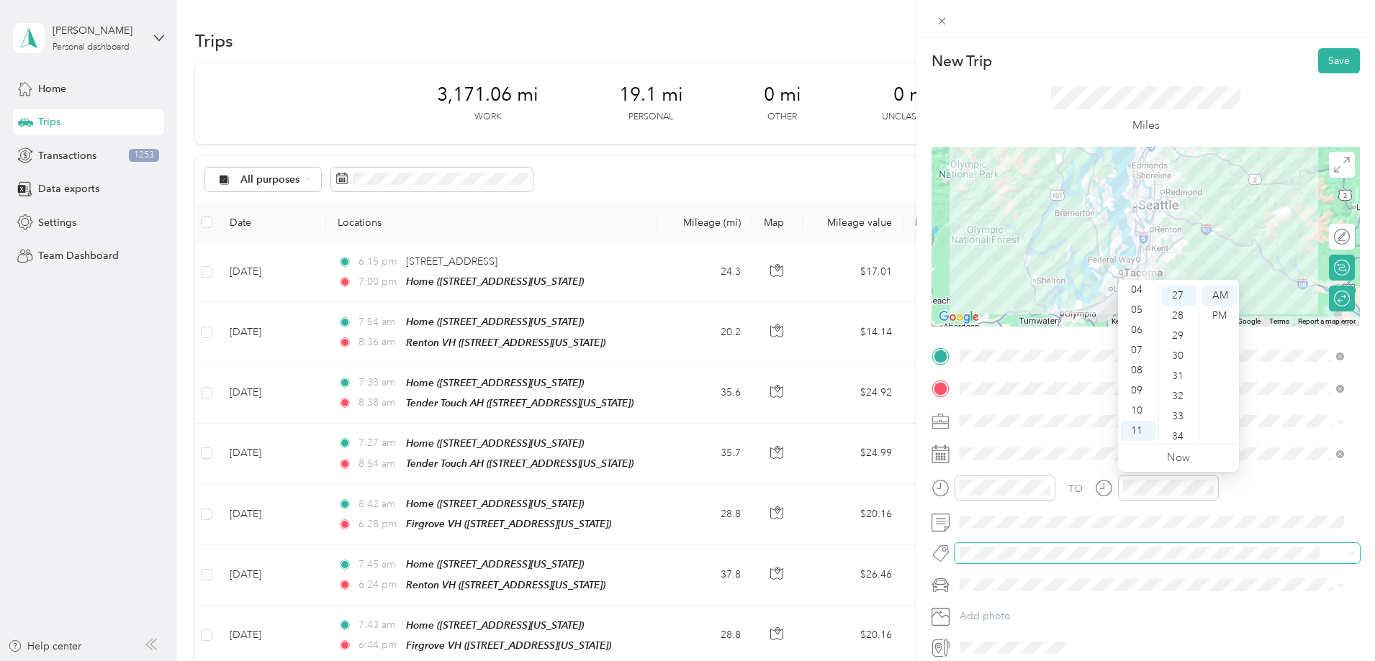
click at [1311, 544] on span at bounding box center [1156, 553] width 405 height 20
click at [1133, 329] on div "06" at bounding box center [1138, 330] width 35 height 20
click at [1182, 353] on div "30" at bounding box center [1179, 356] width 35 height 20
click at [1218, 315] on div "PM" at bounding box center [1219, 316] width 35 height 20
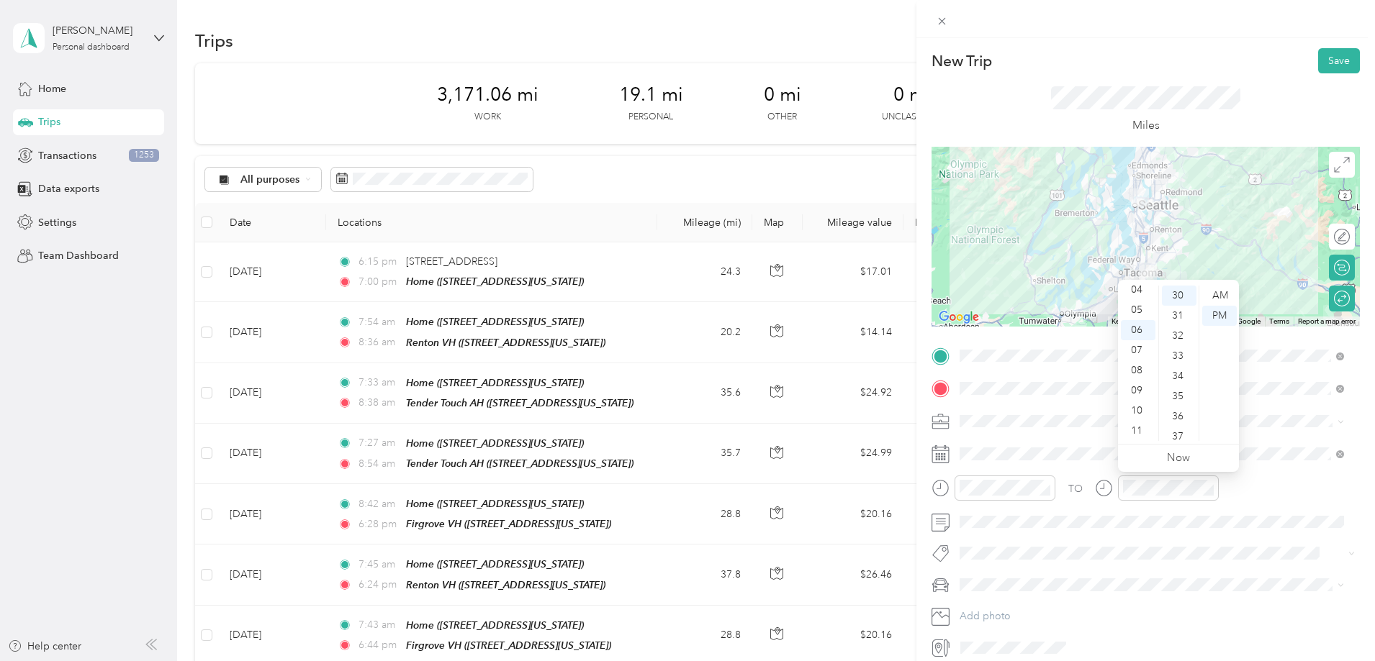
click at [1291, 571] on div "TO Add photo" at bounding box center [1145, 502] width 428 height 315
click at [1325, 68] on button "Save" at bounding box center [1339, 60] width 42 height 25
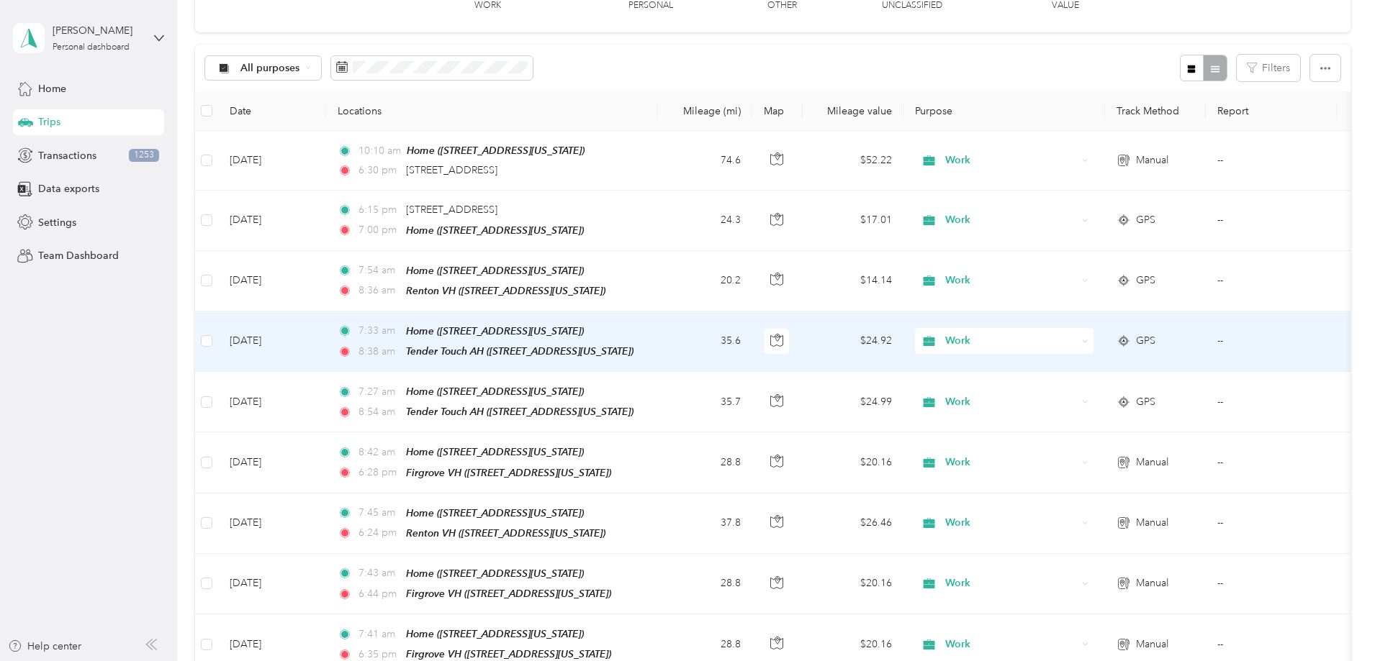
scroll to position [144, 0]
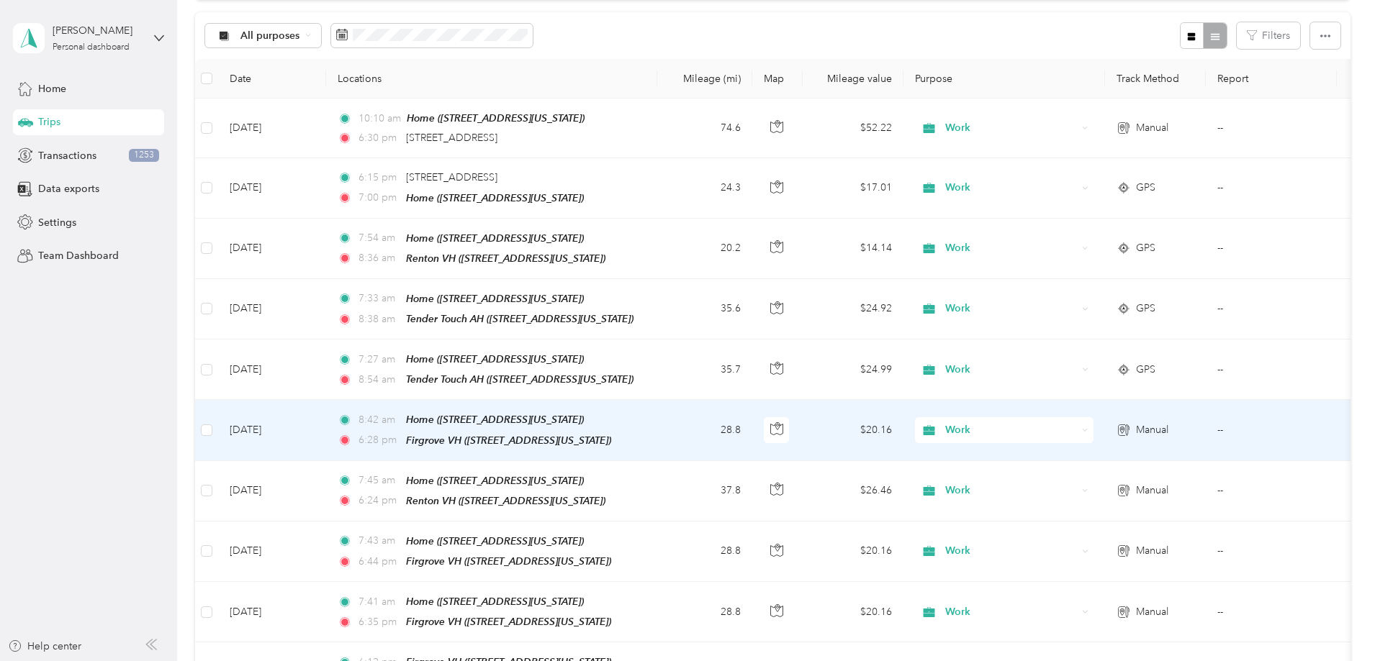
click at [752, 433] on td "28.8" at bounding box center [704, 430] width 95 height 60
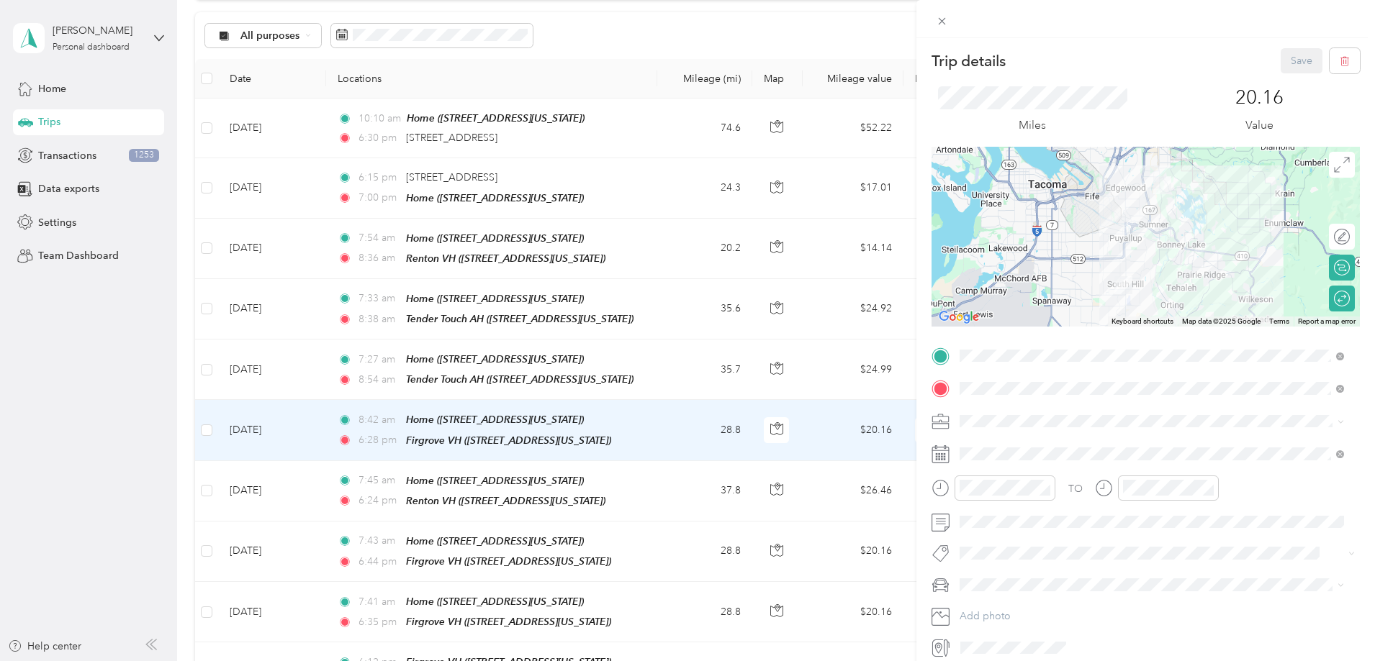
click at [741, 30] on div "Trip details Save This trip cannot be edited because it is either under review,…" at bounding box center [687, 330] width 1375 height 661
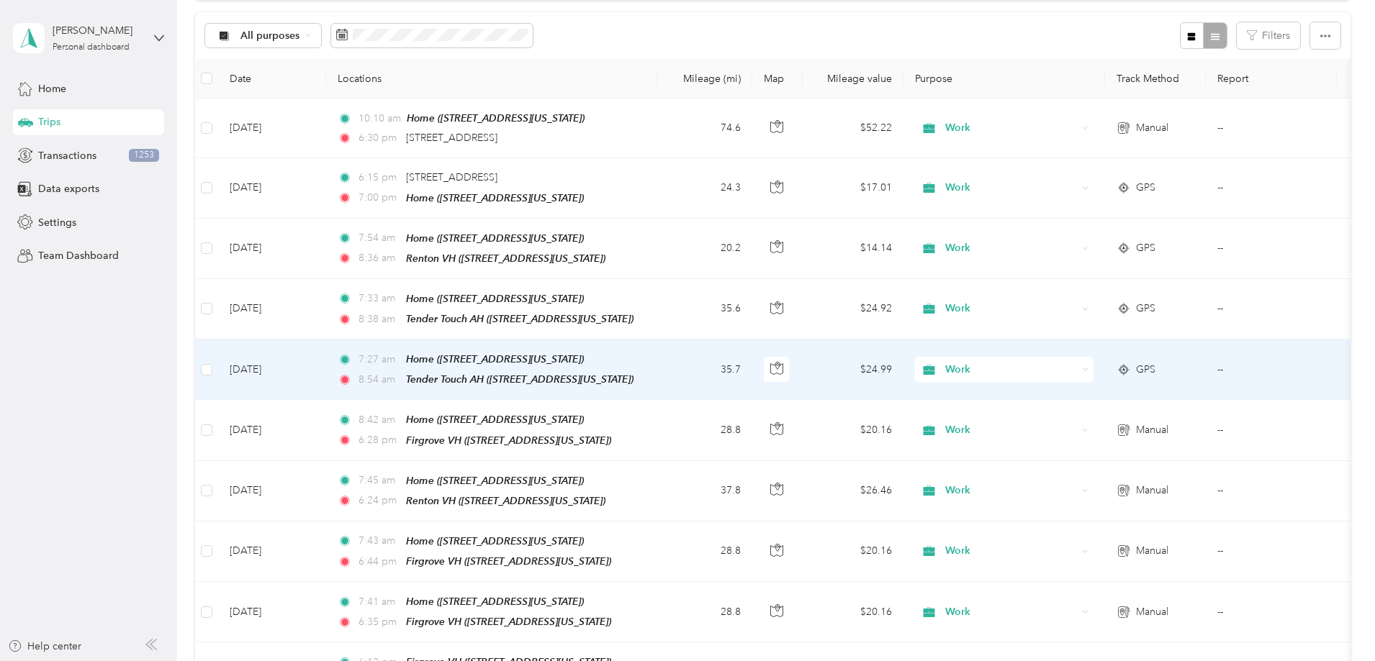
click at [752, 366] on td "35.7" at bounding box center [704, 370] width 95 height 60
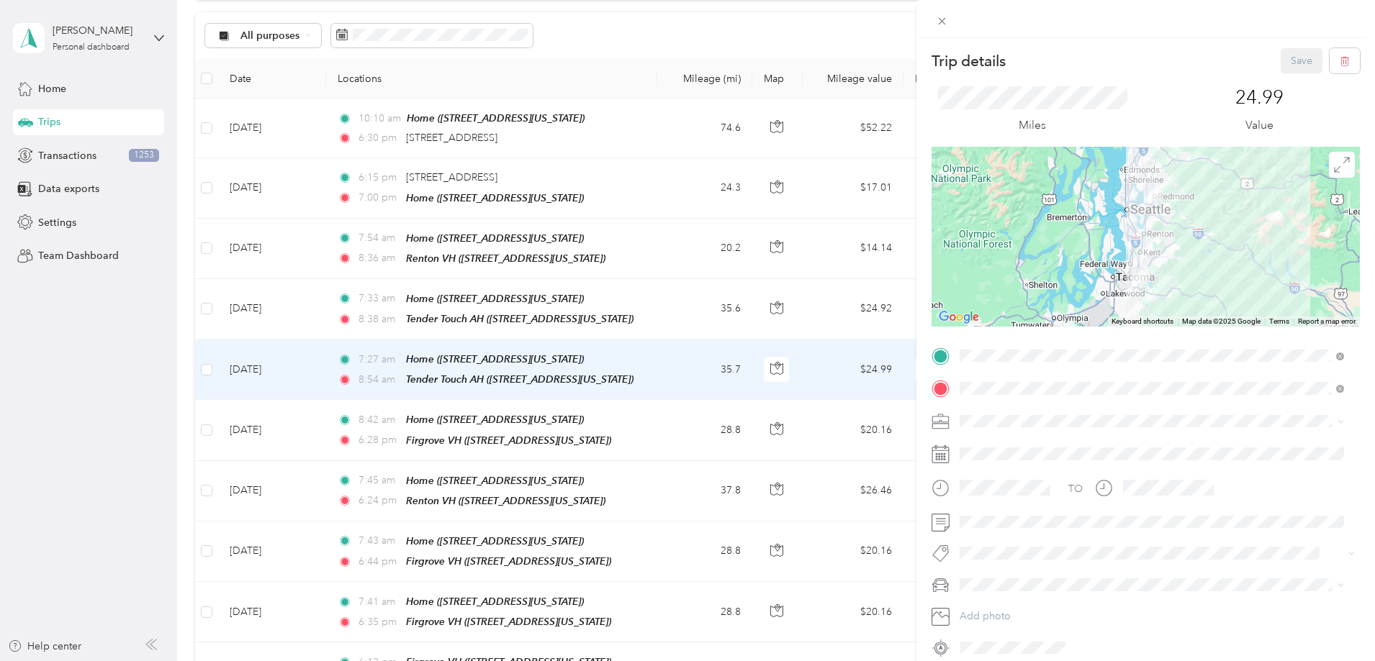
click at [1223, 279] on div at bounding box center [1145, 237] width 428 height 180
click at [936, 14] on span at bounding box center [941, 21] width 20 height 20
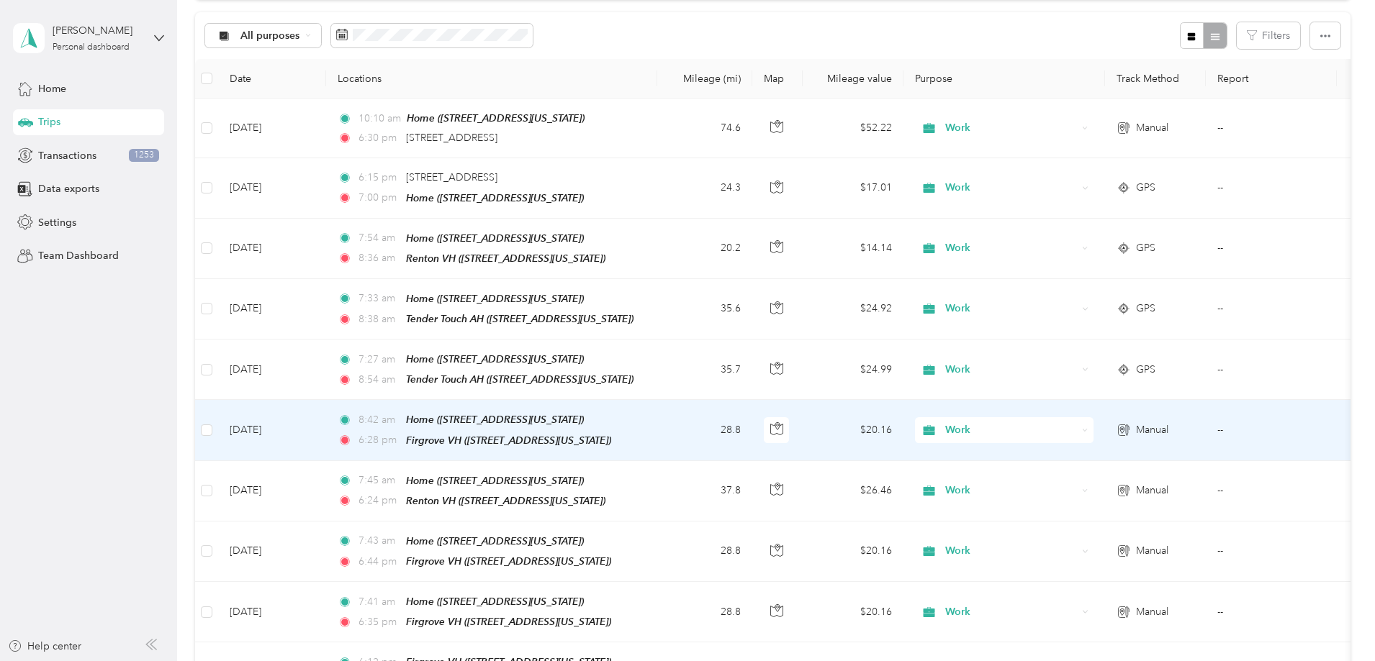
click at [752, 428] on td "28.8" at bounding box center [704, 430] width 95 height 60
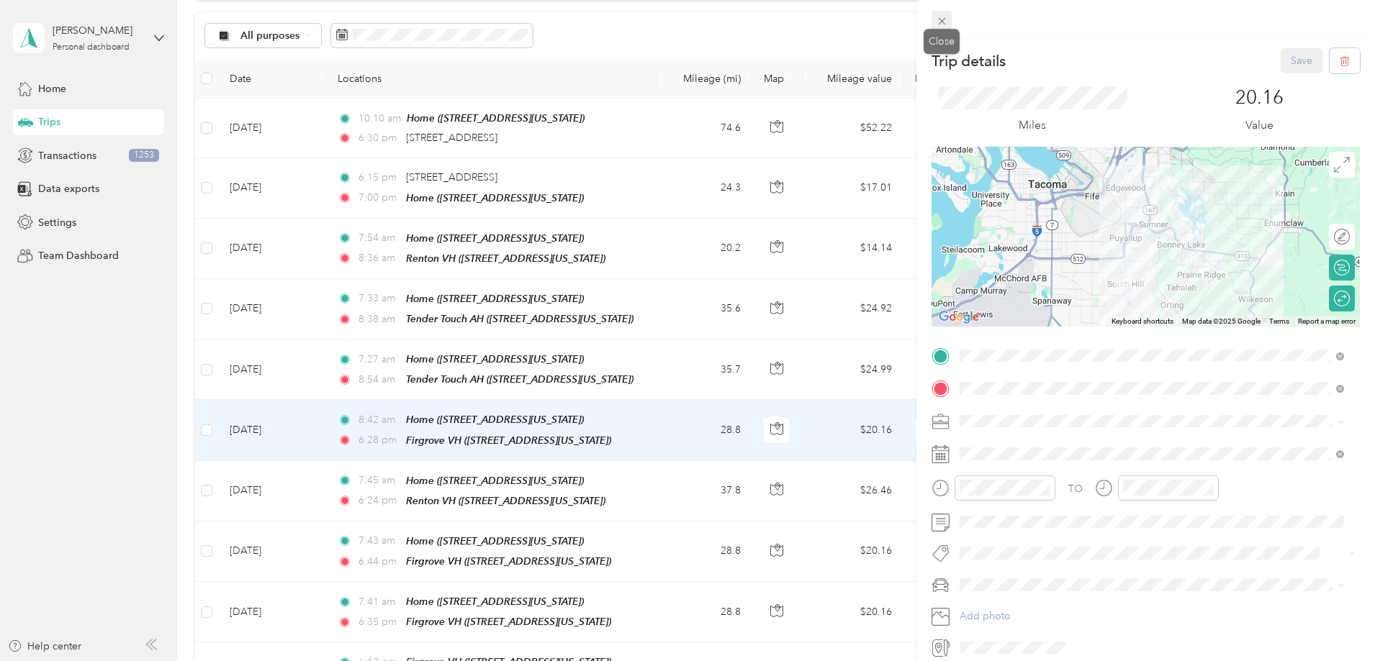
click at [941, 19] on icon at bounding box center [942, 21] width 12 height 12
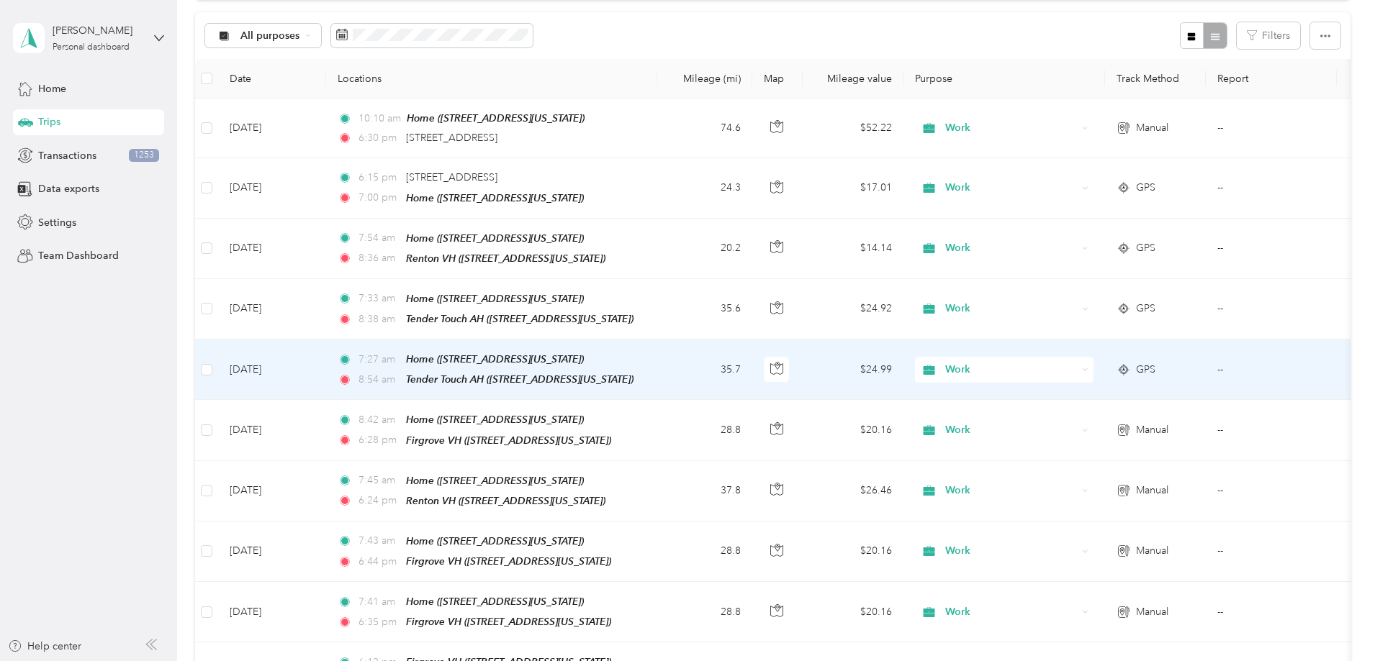
click at [657, 376] on td "7:27 am Home ([STREET_ADDRESS][US_STATE]) 8:54 am Tender Touch AH ([STREET_ADDR…" at bounding box center [491, 370] width 331 height 60
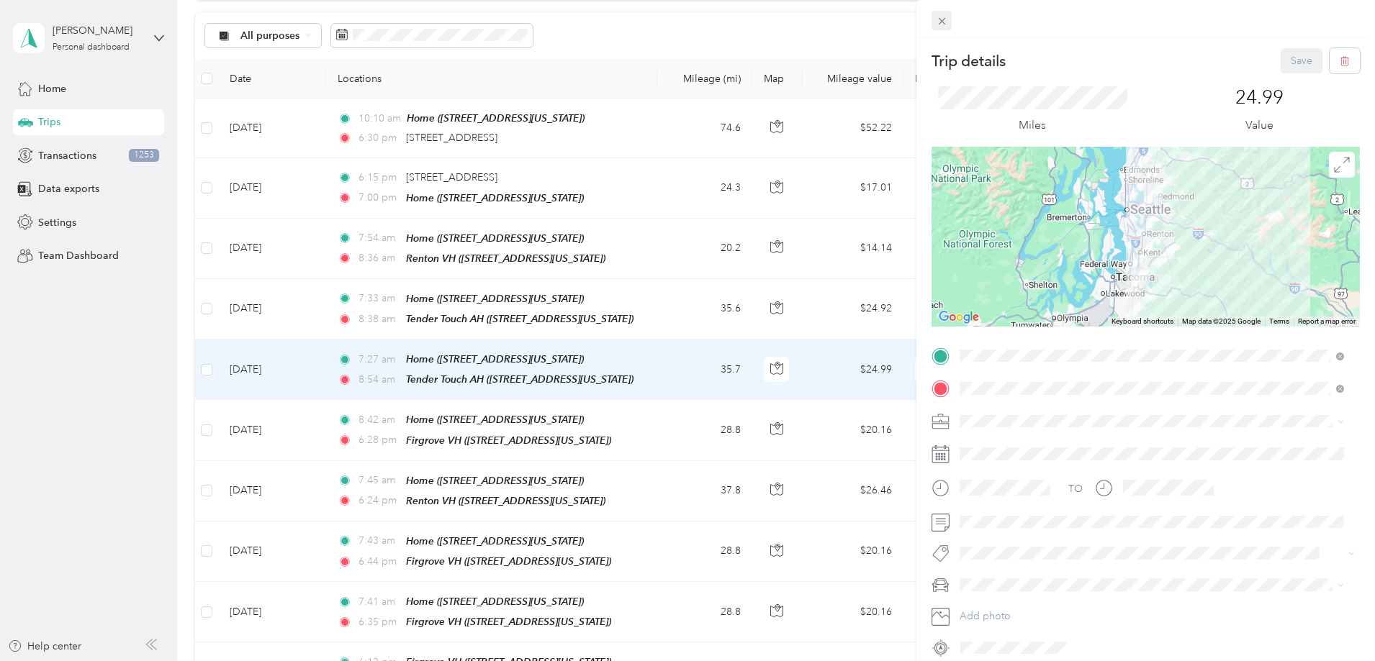
click at [936, 15] on icon at bounding box center [942, 21] width 12 height 12
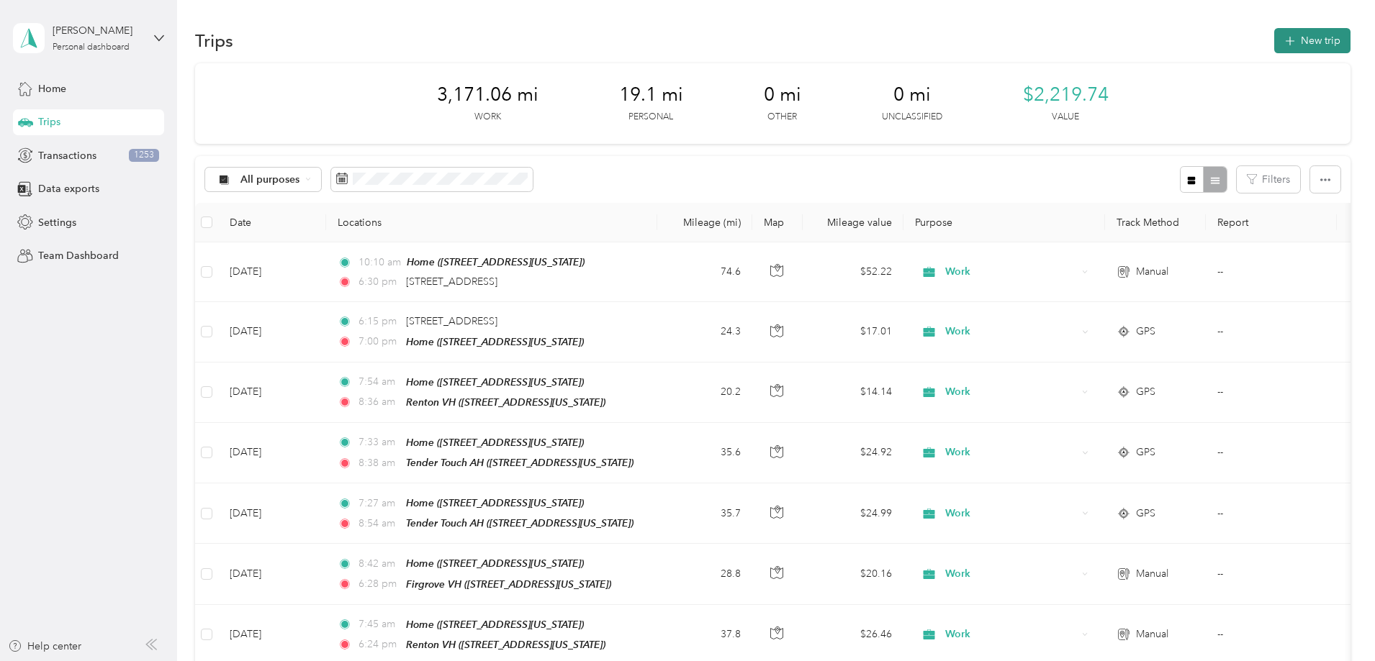
click at [1274, 37] on button "New trip" at bounding box center [1312, 40] width 76 height 25
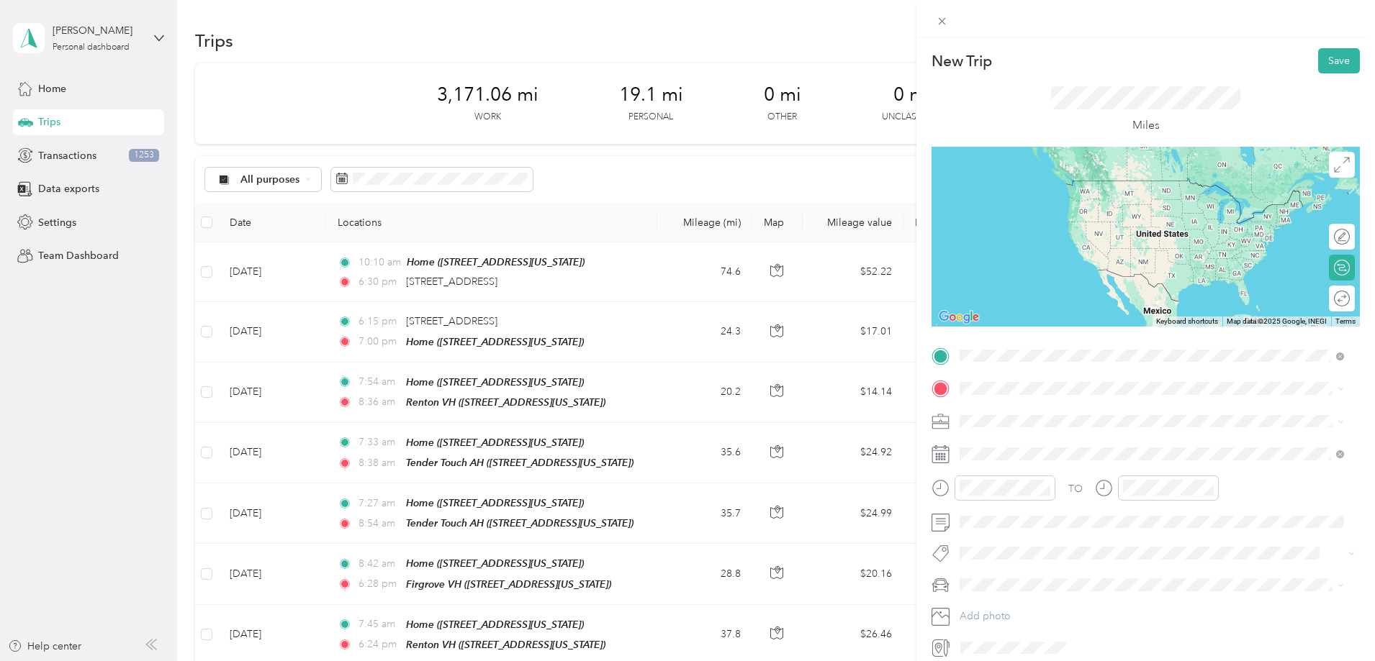
click at [1045, 427] on span "[STREET_ADDRESS][US_STATE]" at bounding box center [1059, 429] width 144 height 12
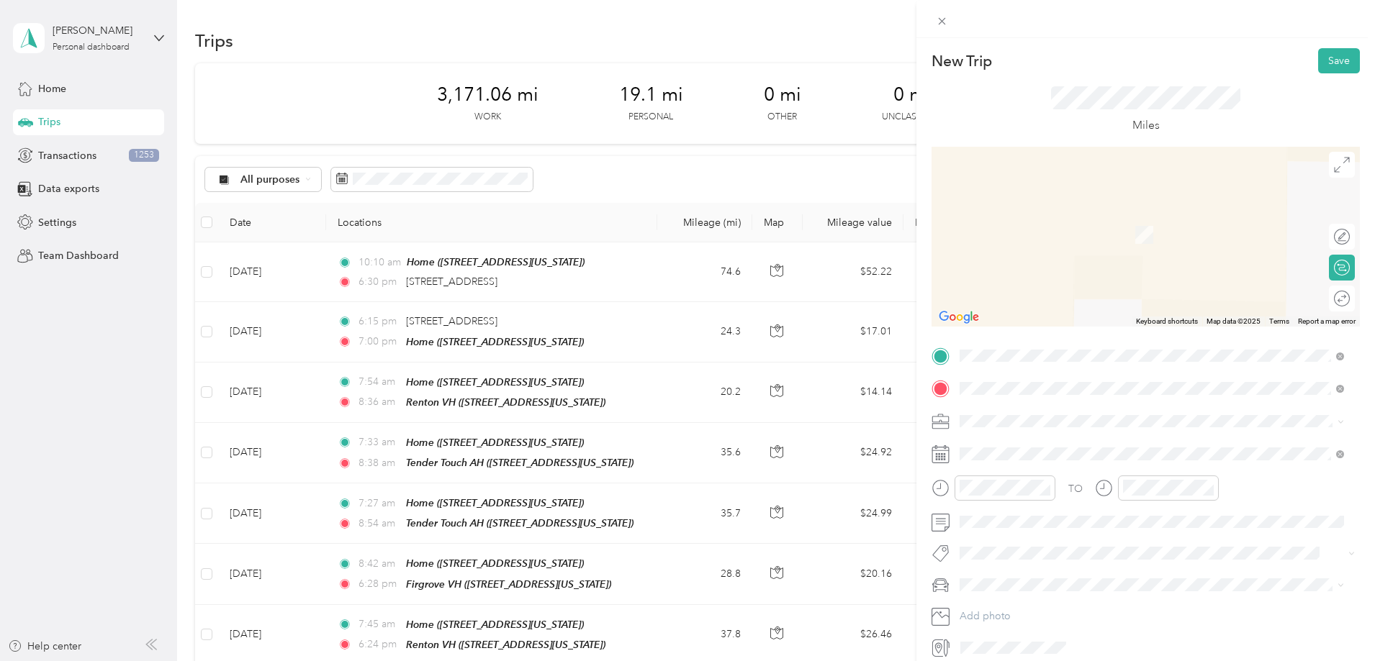
click at [1021, 453] on div "Home [STREET_ADDRESS][US_STATE]" at bounding box center [1059, 454] width 144 height 30
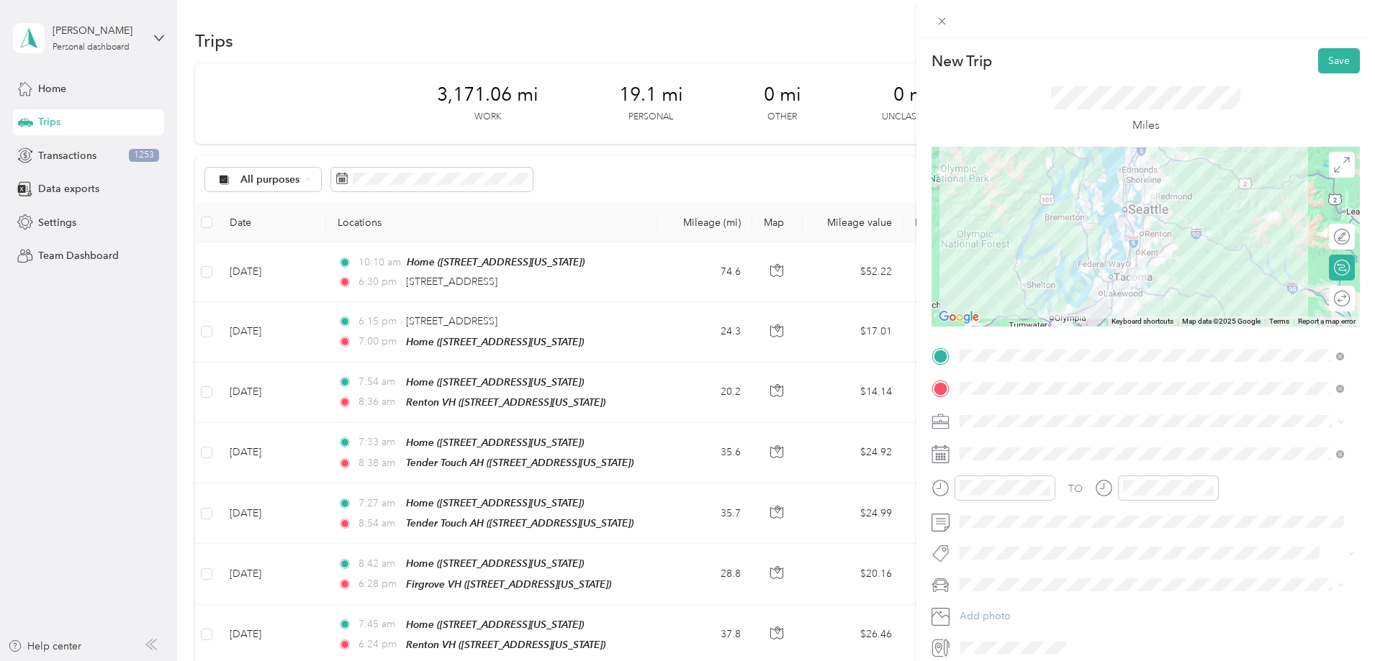
click at [990, 447] on div "Work" at bounding box center [1151, 445] width 374 height 15
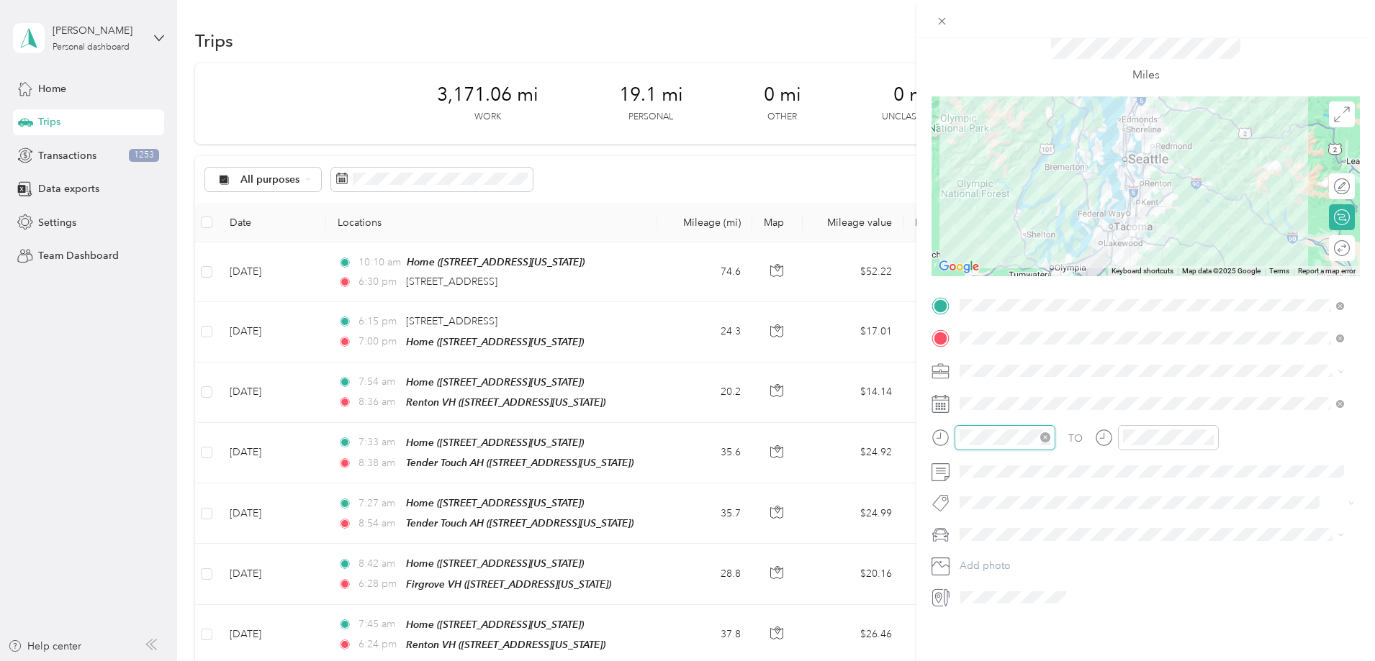
scroll to position [1054, 0]
click at [968, 478] on div "05" at bounding box center [974, 473] width 35 height 20
click at [1063, 473] on div "PM" at bounding box center [1056, 479] width 35 height 20
click at [1018, 463] on div "00" at bounding box center [1015, 458] width 35 height 20
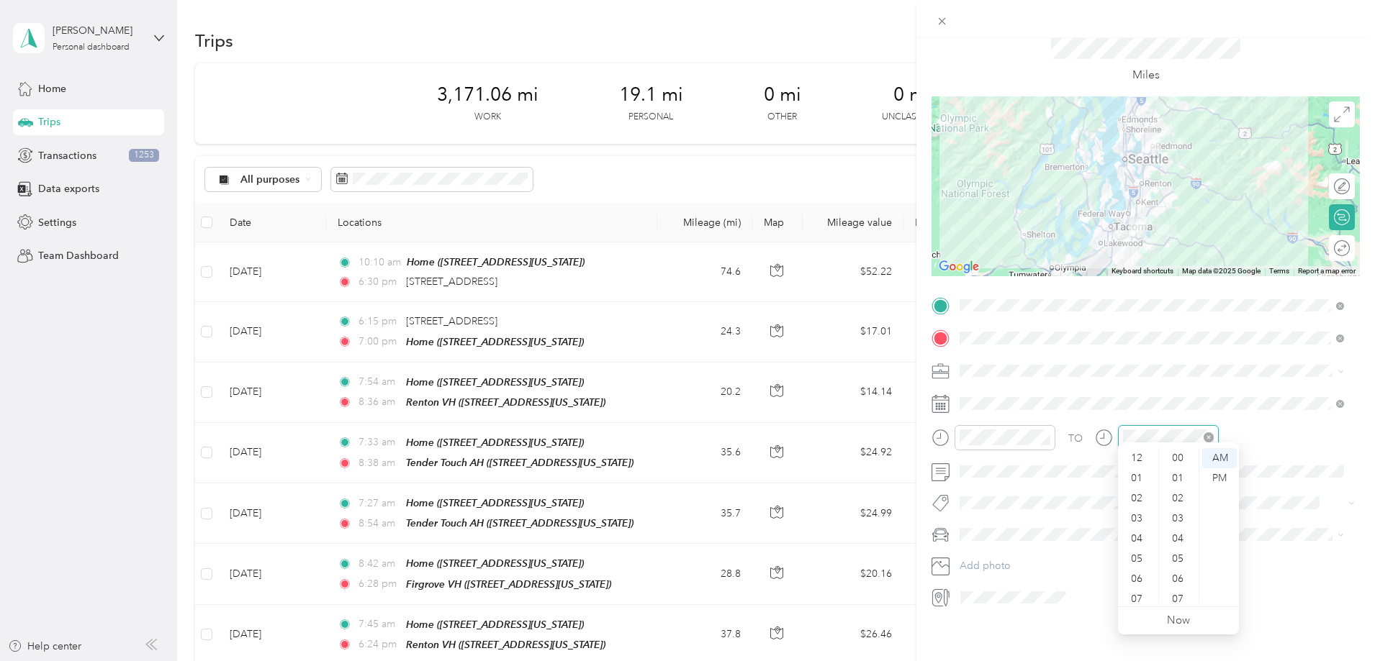
scroll to position [1054, 0]
click at [1141, 493] on div "06" at bounding box center [1138, 493] width 35 height 20
click at [1176, 469] on div "06" at bounding box center [1179, 461] width 35 height 20
click at [1223, 480] on div "PM" at bounding box center [1219, 479] width 35 height 20
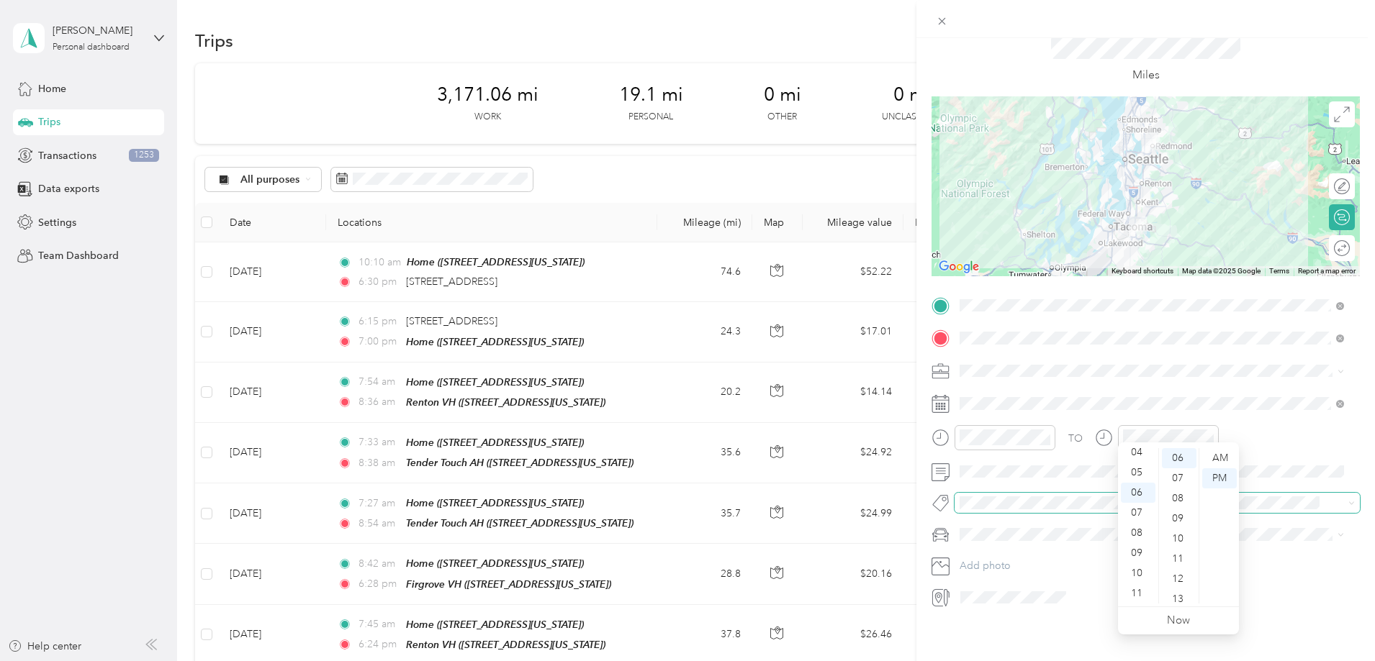
click at [1272, 499] on span at bounding box center [1144, 503] width 381 height 15
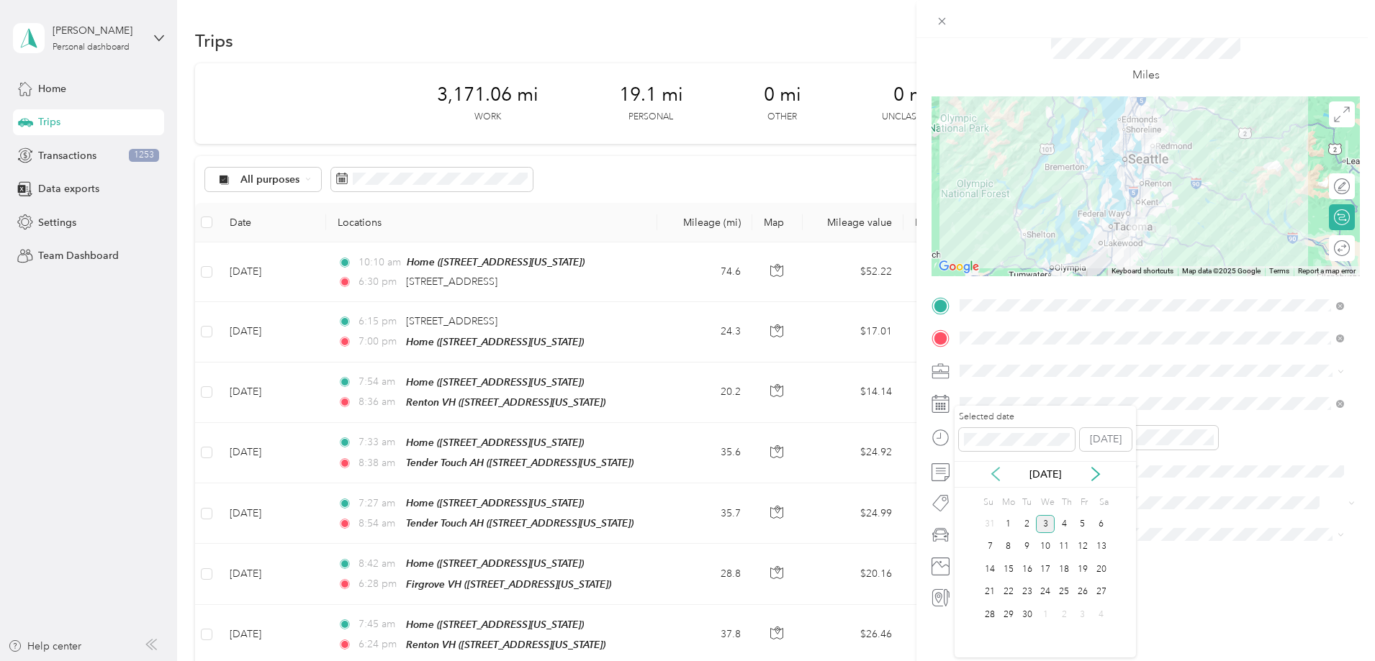
click at [993, 479] on icon at bounding box center [995, 474] width 14 height 14
click at [1025, 611] on div "26" at bounding box center [1027, 615] width 19 height 18
click at [997, 557] on ol "IX CLS Raptor" at bounding box center [1151, 575] width 394 height 76
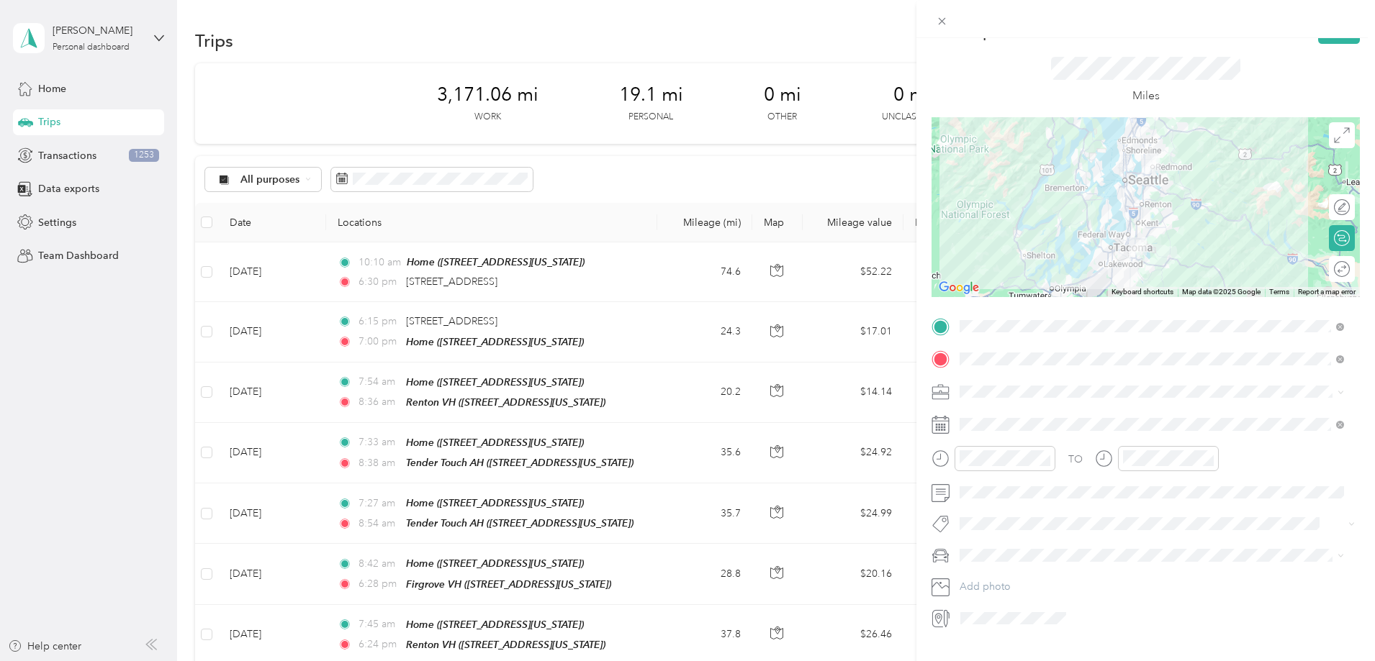
scroll to position [0, 0]
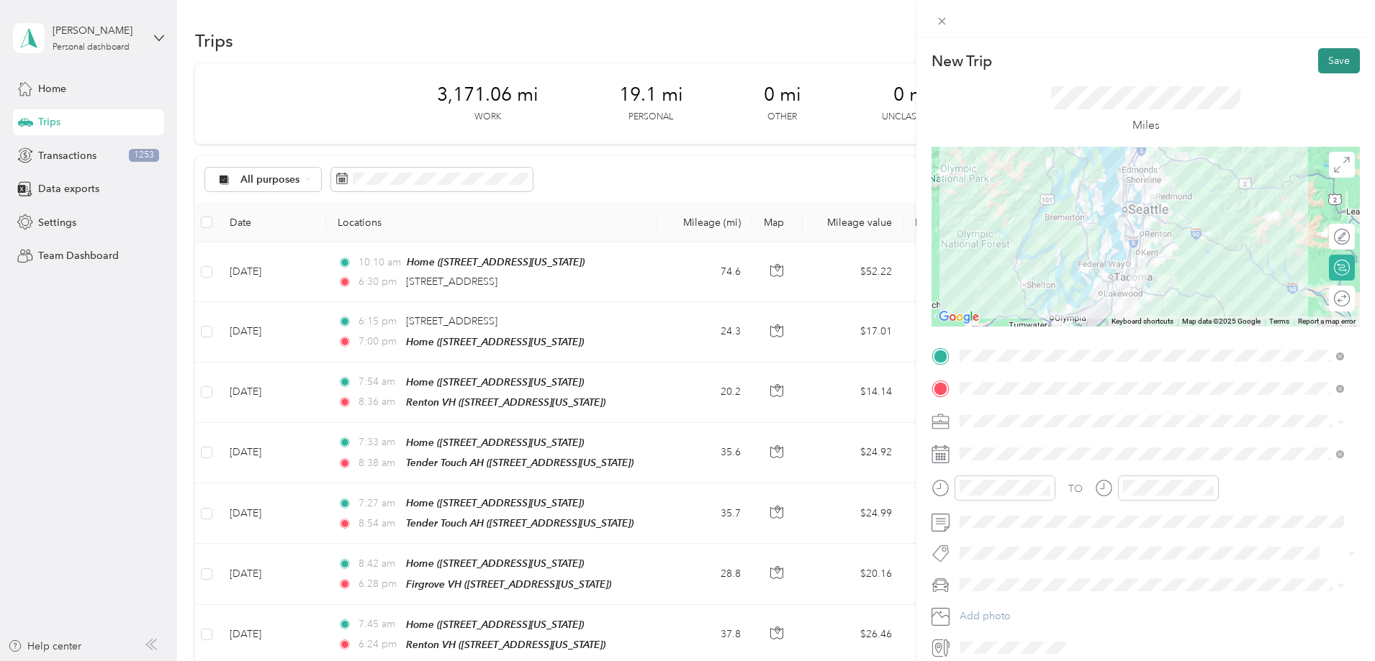
click at [1318, 58] on button "Save" at bounding box center [1339, 60] width 42 height 25
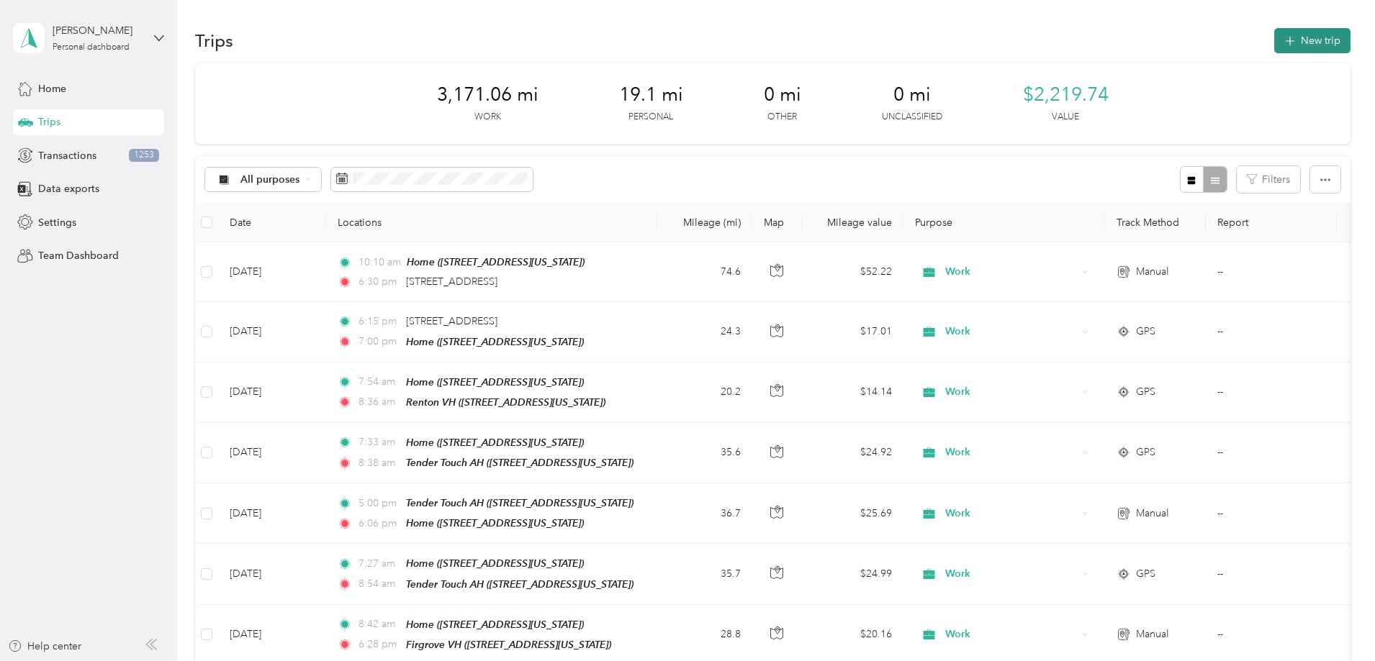
click at [1281, 42] on icon "button" at bounding box center [1289, 41] width 17 height 17
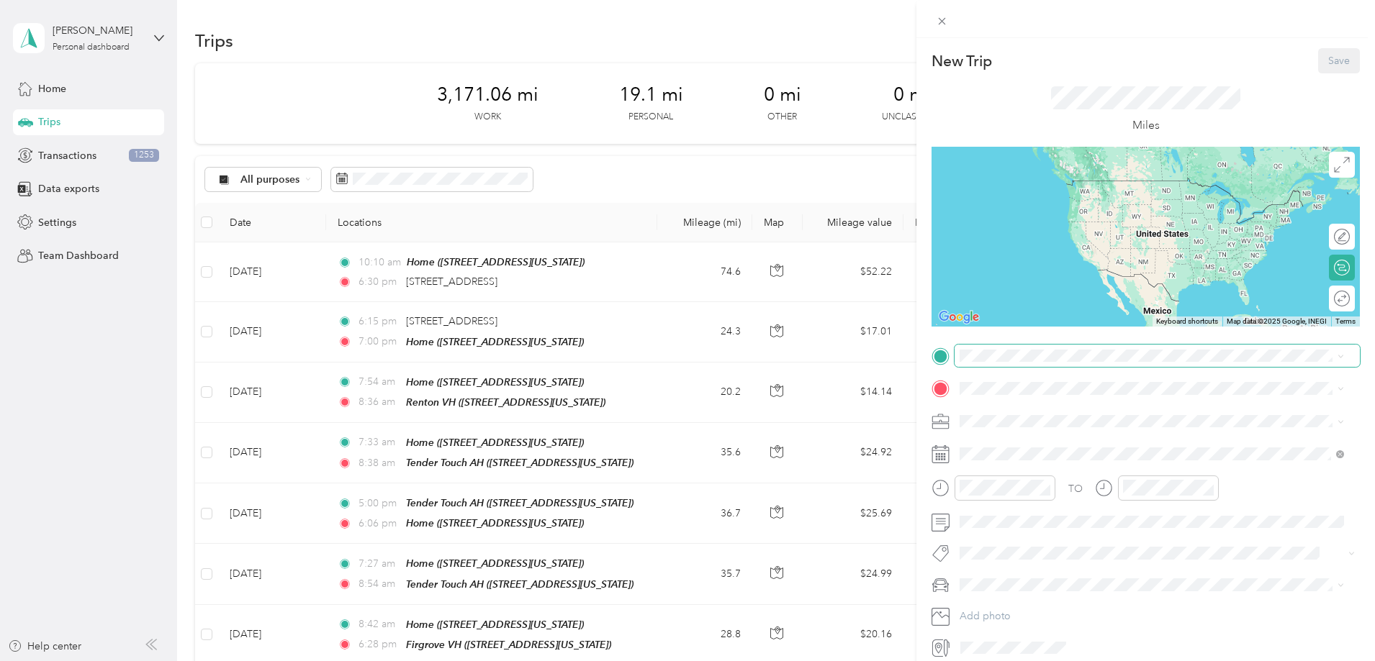
click at [995, 363] on span at bounding box center [1156, 356] width 405 height 23
click at [996, 363] on span at bounding box center [1156, 356] width 405 height 23
click at [1016, 425] on span "[STREET_ADDRESS][US_STATE]" at bounding box center [1059, 429] width 144 height 12
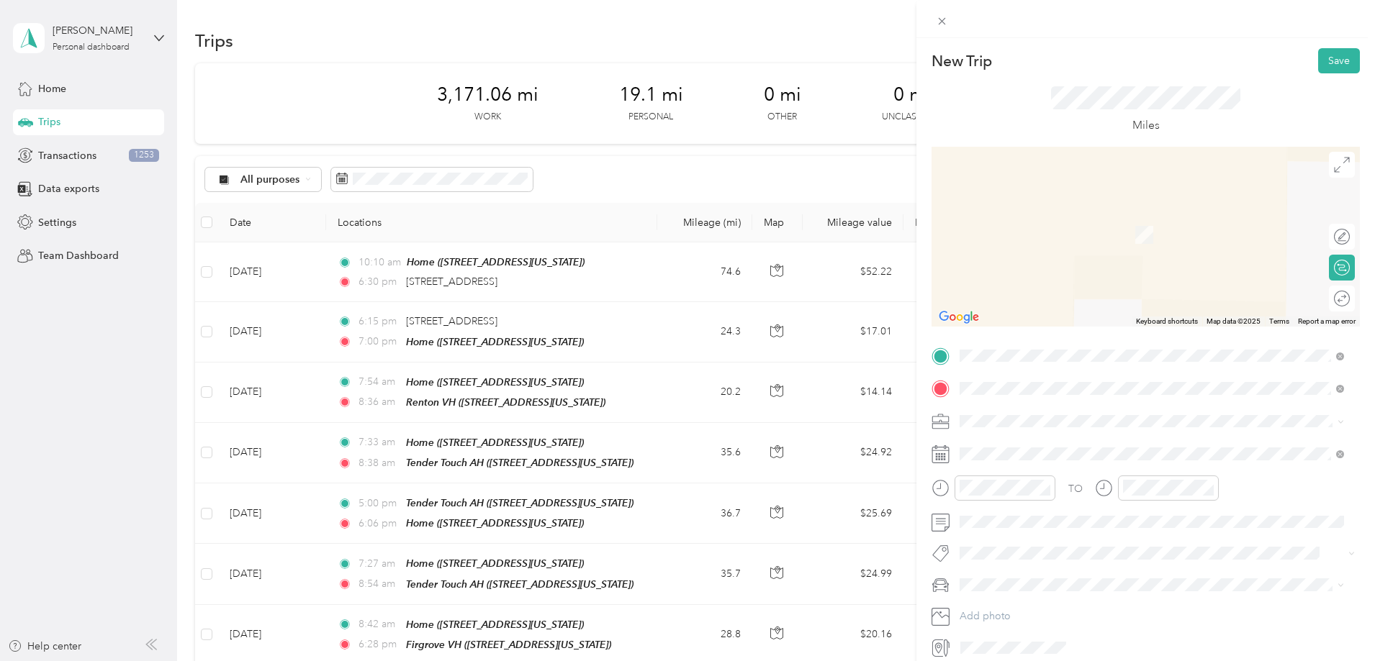
click at [1001, 448] on strong "Home" at bounding box center [1001, 445] width 28 height 13
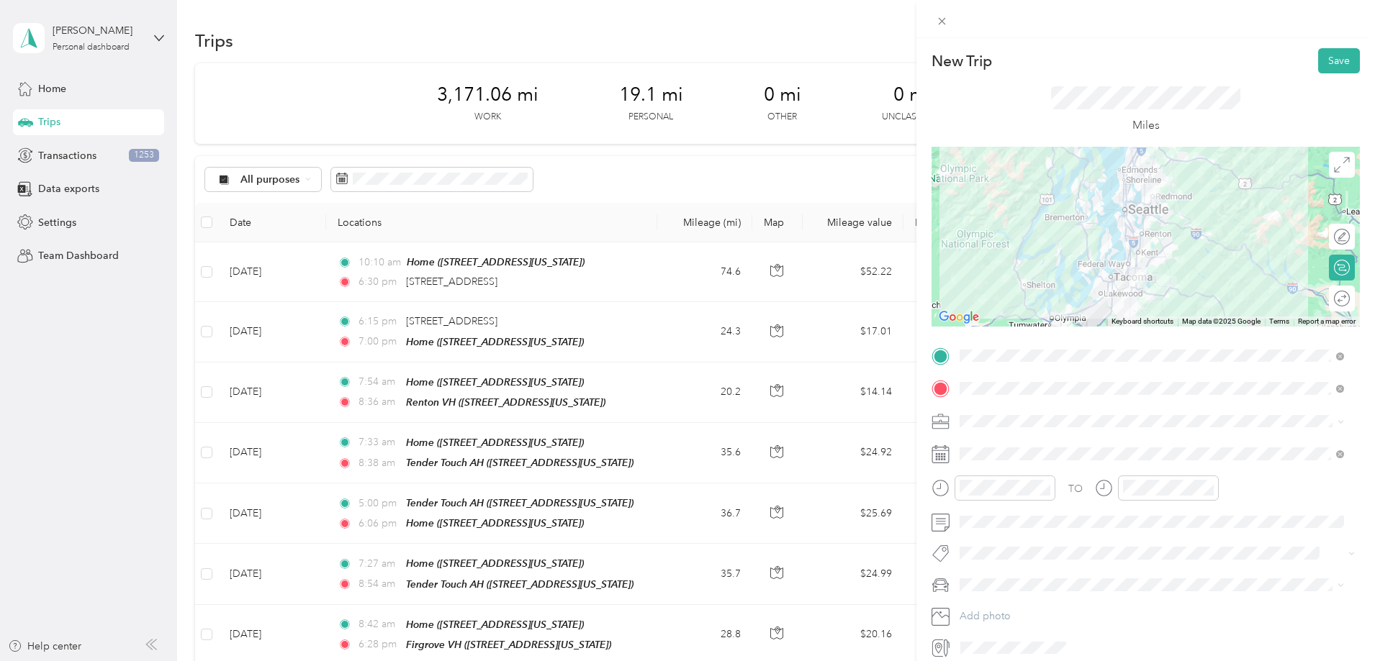
click at [979, 454] on ol "Work Personal Other Charity Medical Moving Commute" at bounding box center [1151, 515] width 394 height 176
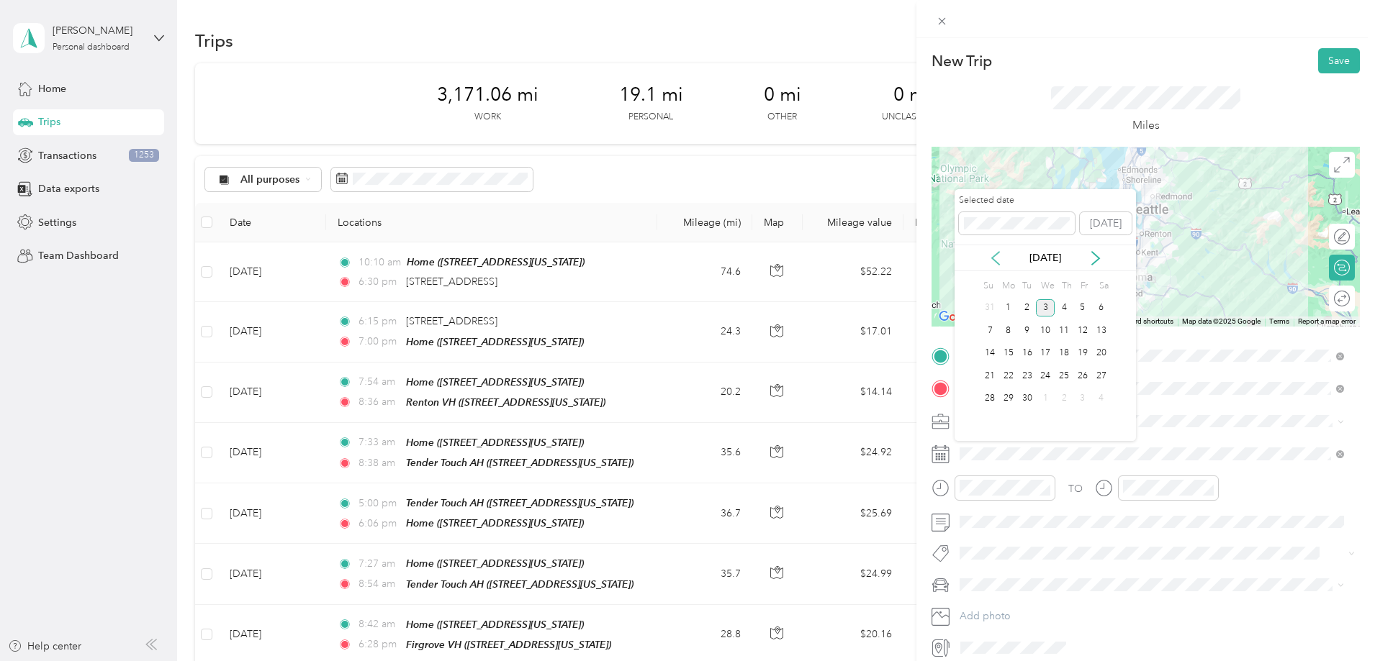
click at [996, 258] on icon at bounding box center [995, 258] width 14 height 14
click at [1046, 399] on div "27" at bounding box center [1045, 399] width 19 height 18
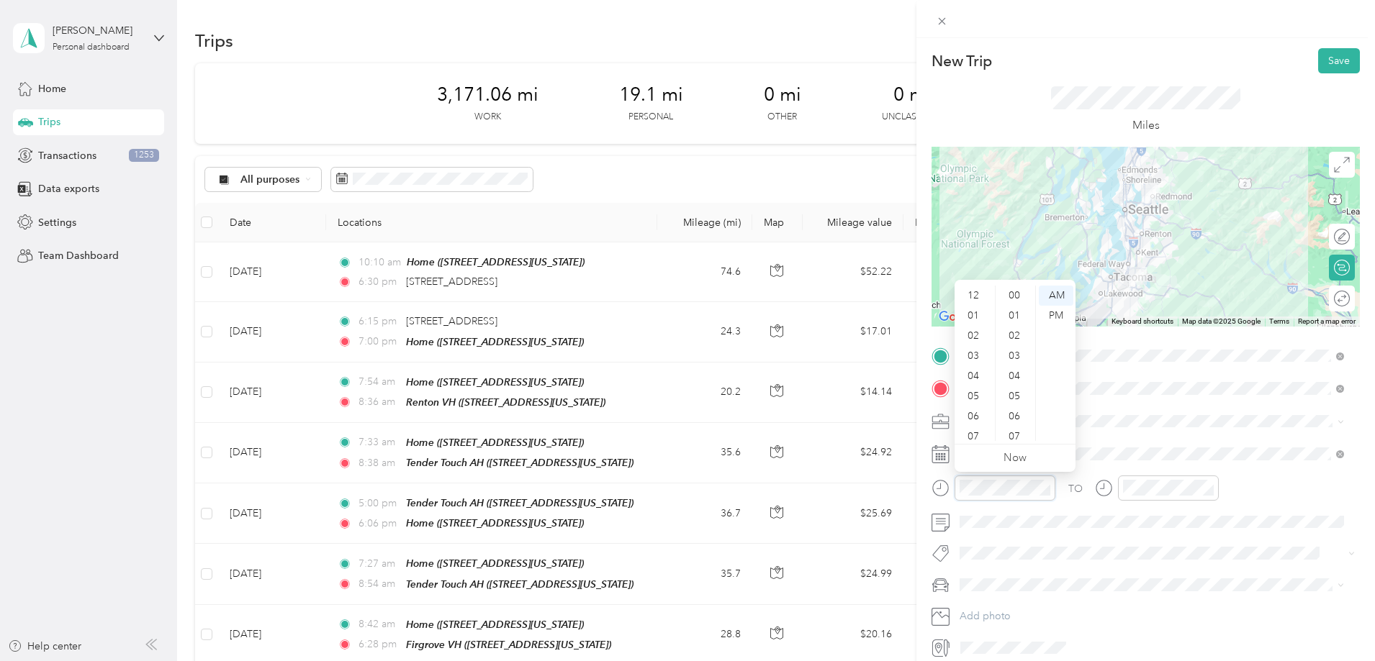
scroll to position [1054, 0]
click at [970, 314] on div "05" at bounding box center [974, 310] width 35 height 20
click at [1018, 310] on div "03" at bounding box center [1015, 310] width 35 height 20
click at [1062, 317] on div "PM" at bounding box center [1056, 316] width 35 height 20
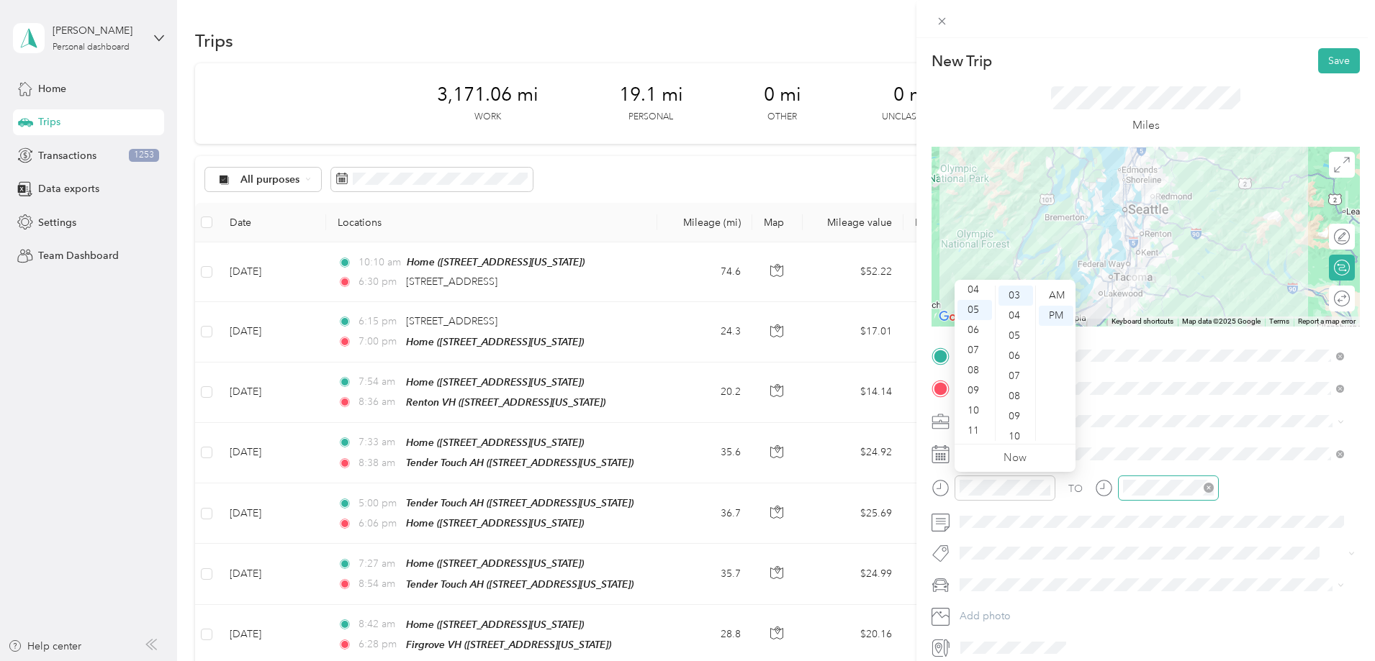
click at [1168, 499] on div at bounding box center [1168, 488] width 101 height 25
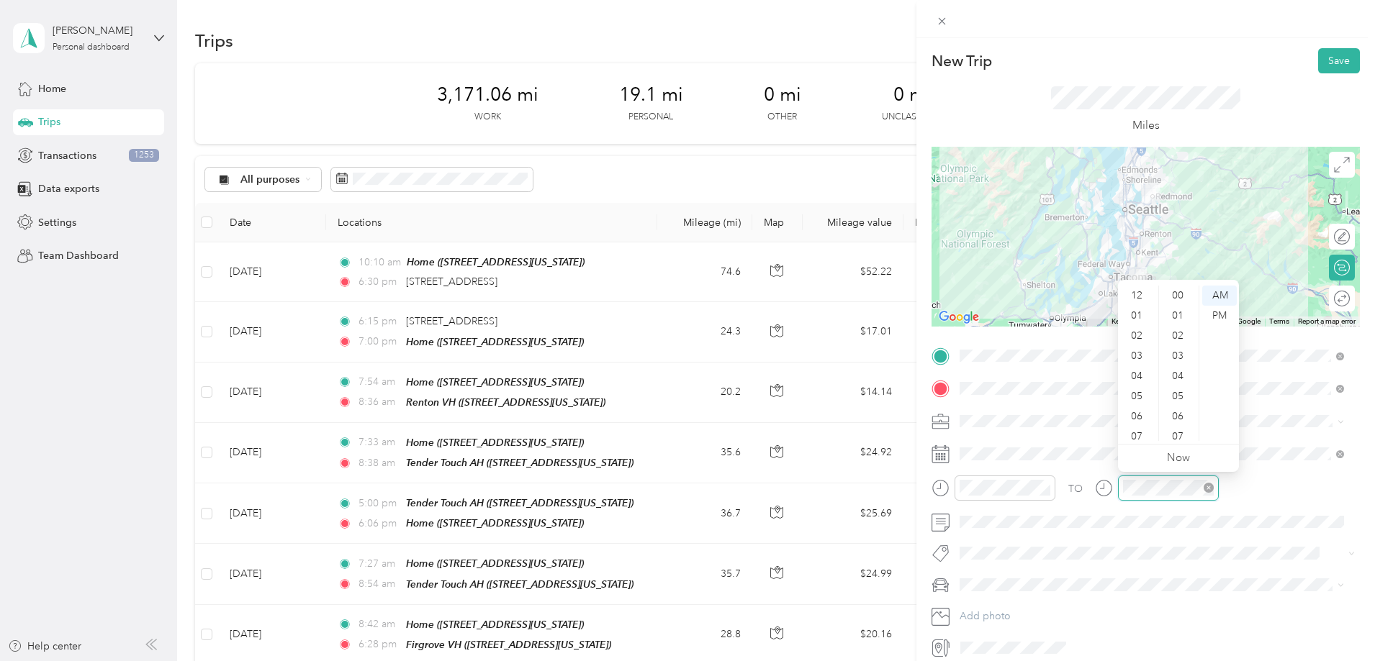
scroll to position [86, 0]
click at [1139, 332] on div "06" at bounding box center [1138, 330] width 35 height 20
click at [1181, 316] on div "18" at bounding box center [1179, 325] width 35 height 20
click at [1229, 317] on div "PM" at bounding box center [1219, 316] width 35 height 20
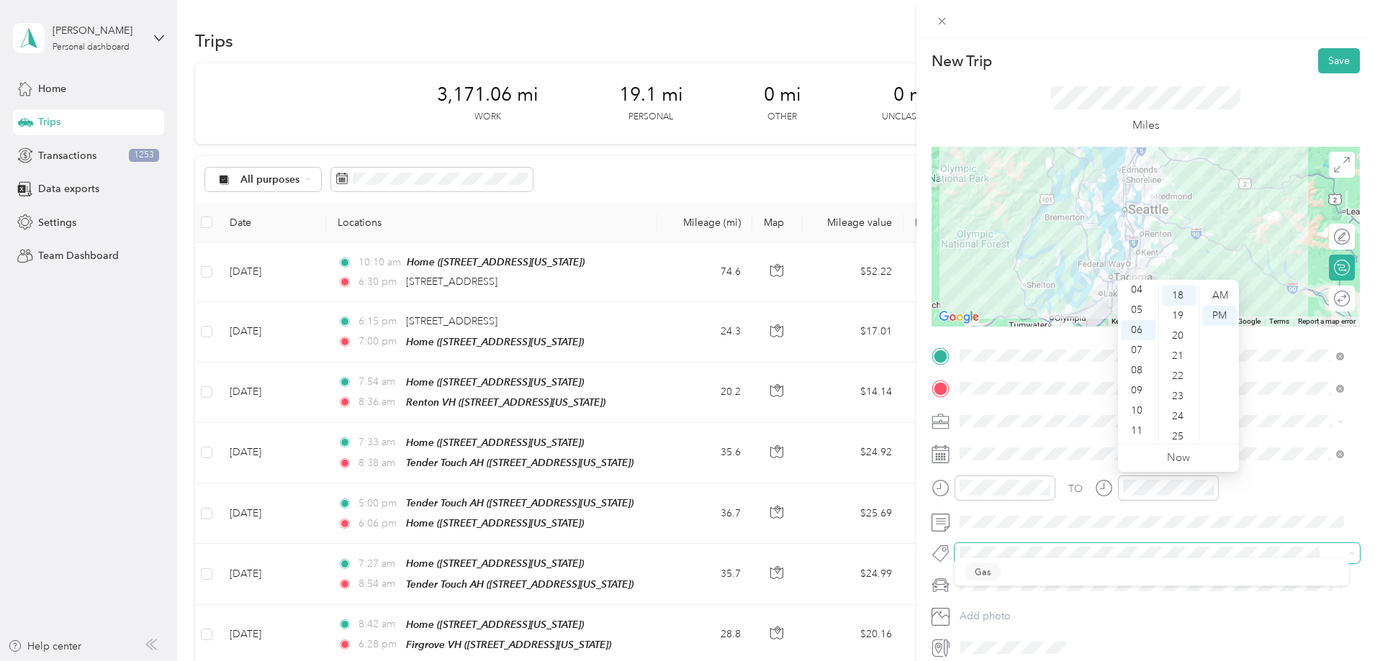
click at [1255, 561] on span at bounding box center [1156, 553] width 405 height 20
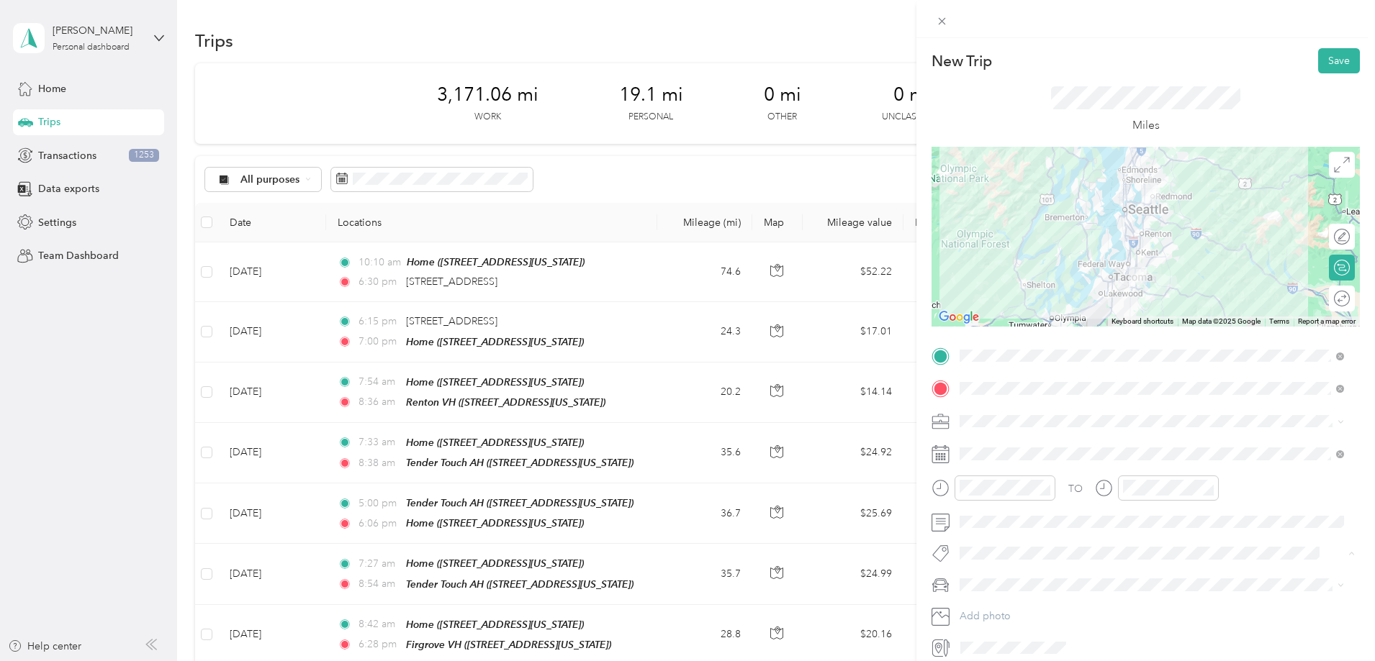
click at [936, 589] on icon at bounding box center [940, 585] width 18 height 18
click at [979, 505] on div "IX" at bounding box center [1151, 507] width 374 height 15
click at [1319, 58] on button "Save" at bounding box center [1339, 60] width 42 height 25
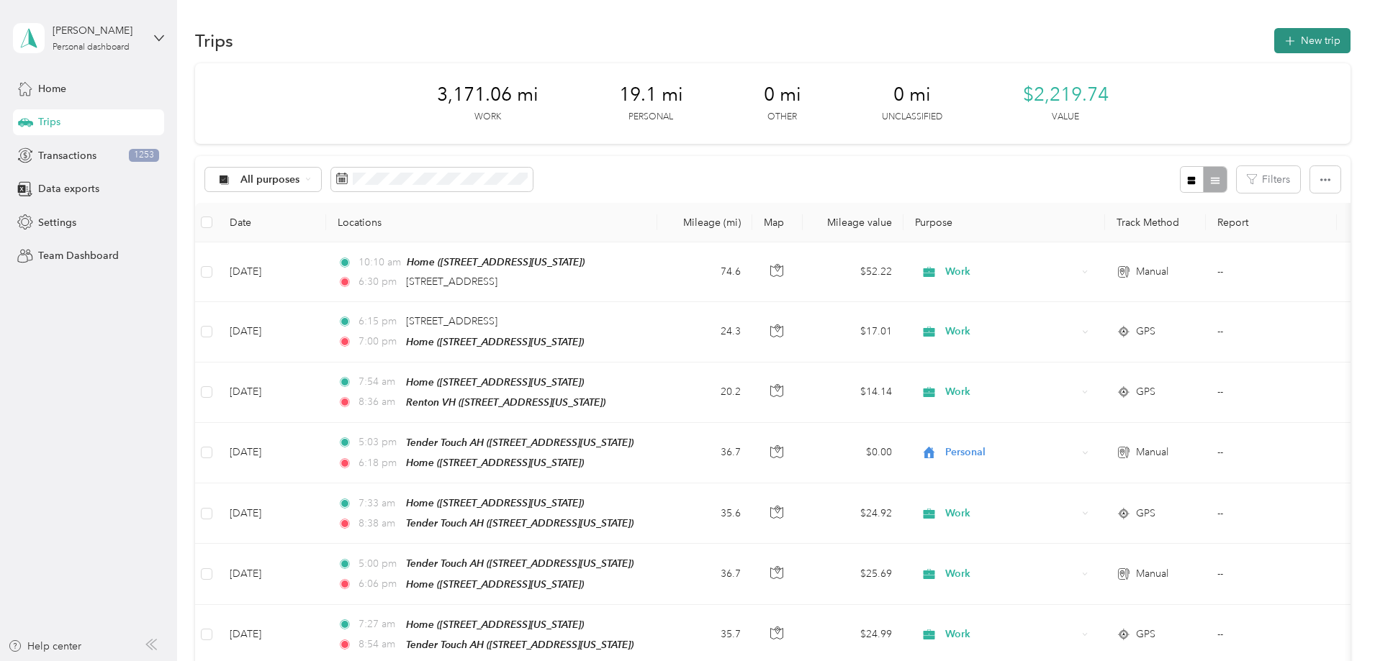
click at [1274, 38] on button "New trip" at bounding box center [1312, 40] width 76 height 25
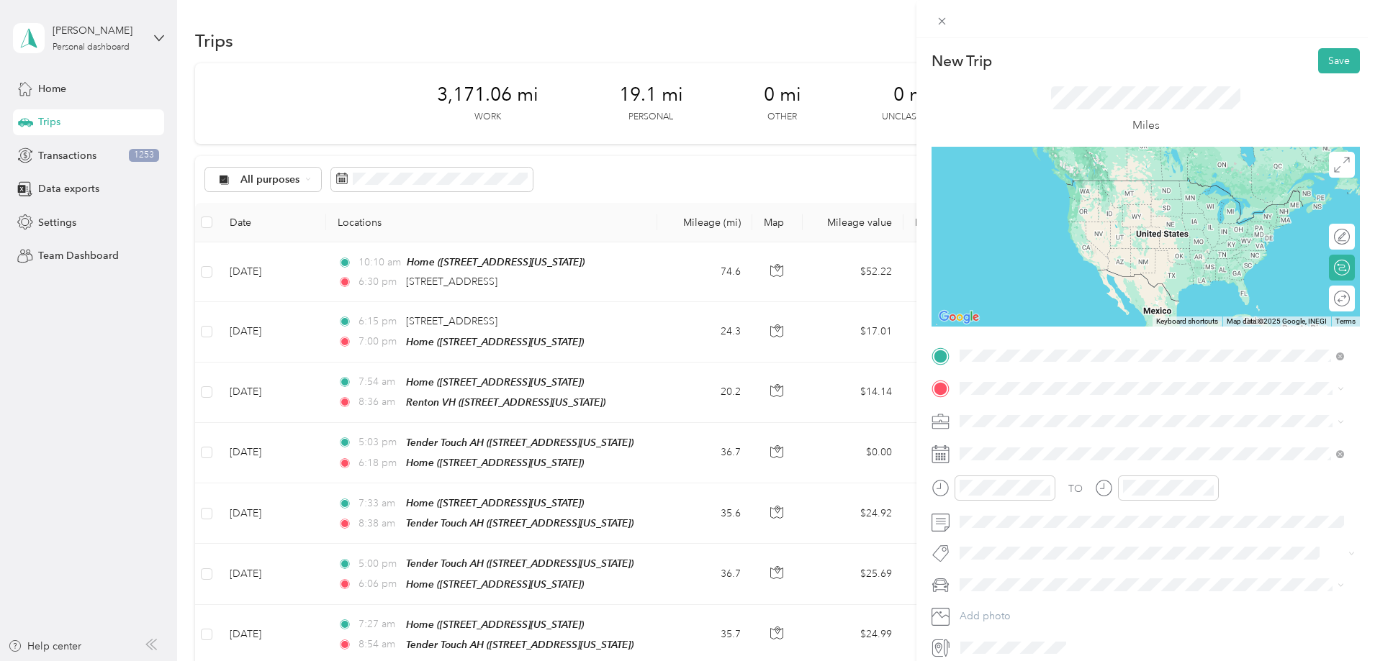
click at [1030, 411] on div "Home" at bounding box center [1059, 413] width 144 height 13
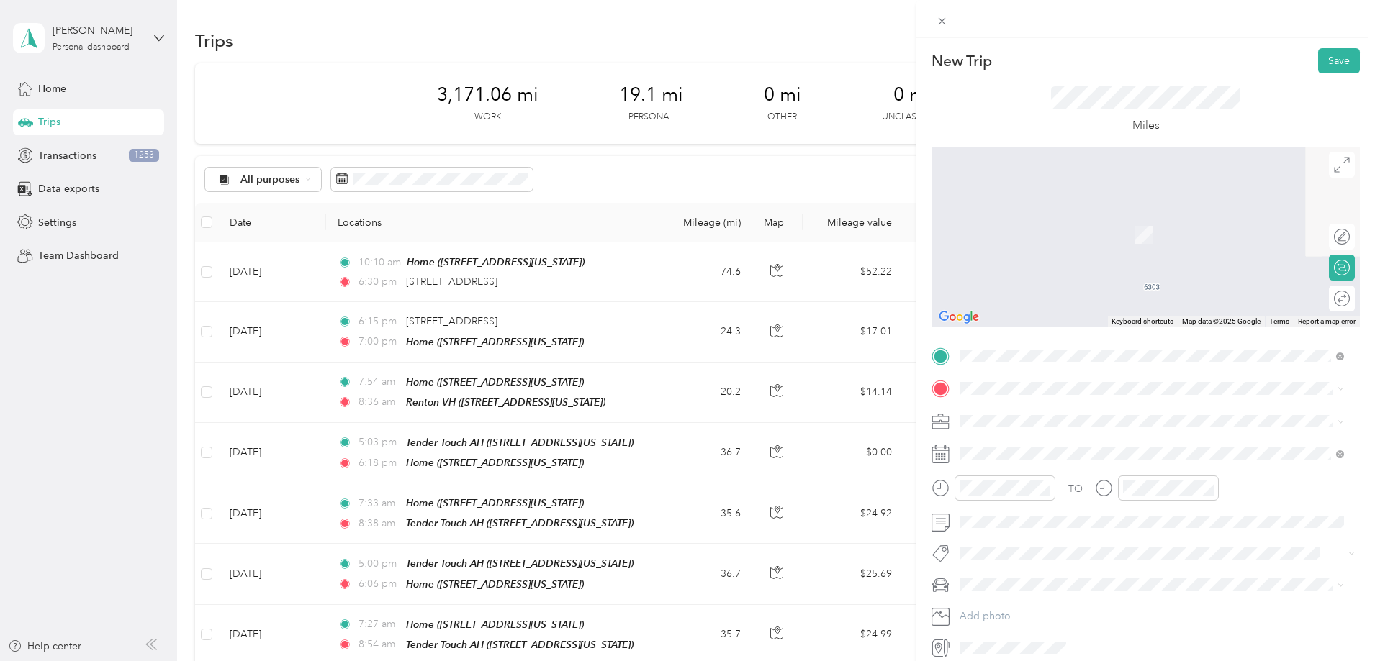
click at [1074, 444] on div "Firgrove VH" at bounding box center [1059, 441] width 144 height 13
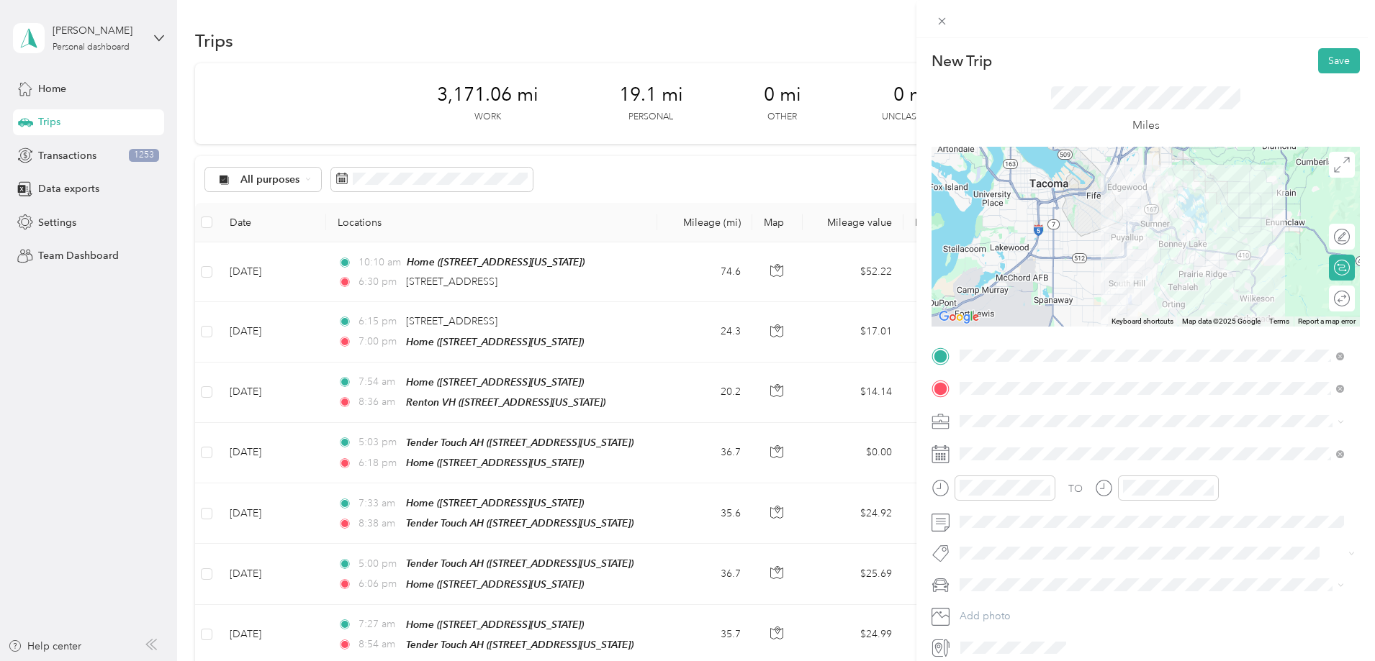
click at [982, 411] on span at bounding box center [1156, 421] width 405 height 23
click at [991, 441] on div "Work" at bounding box center [1151, 446] width 374 height 15
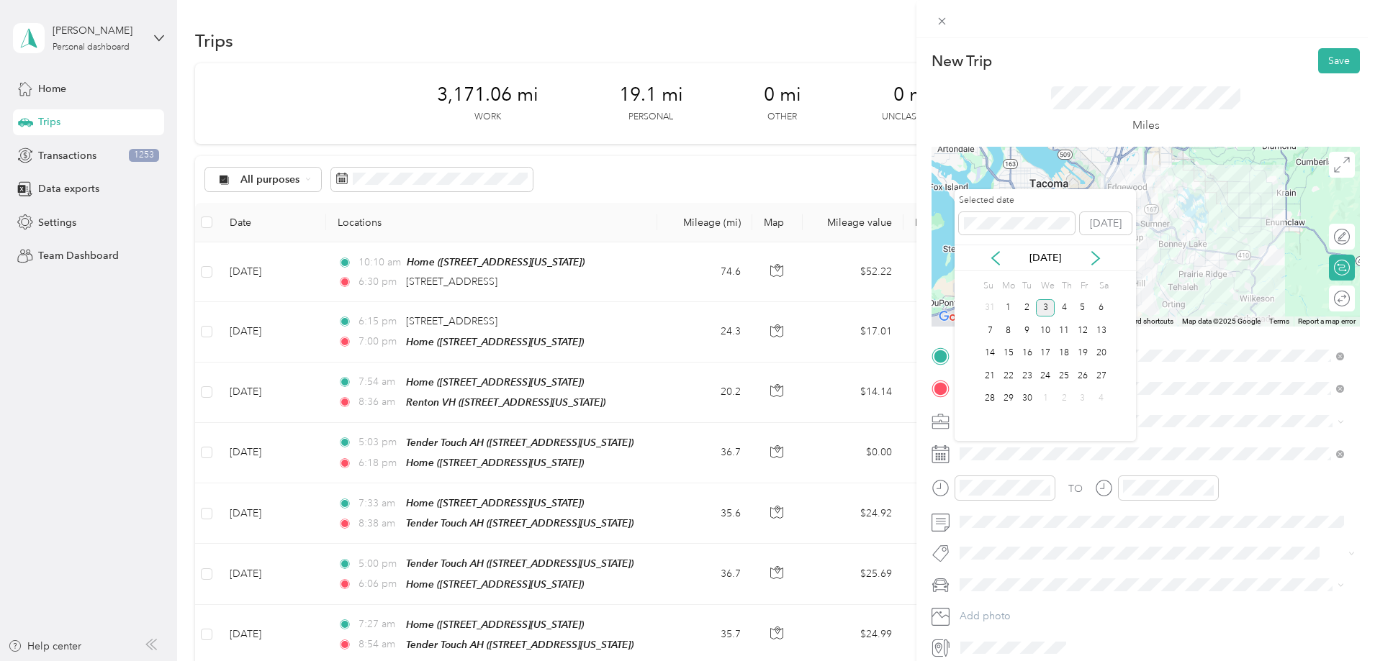
click at [1048, 307] on div "3" at bounding box center [1045, 308] width 19 height 18
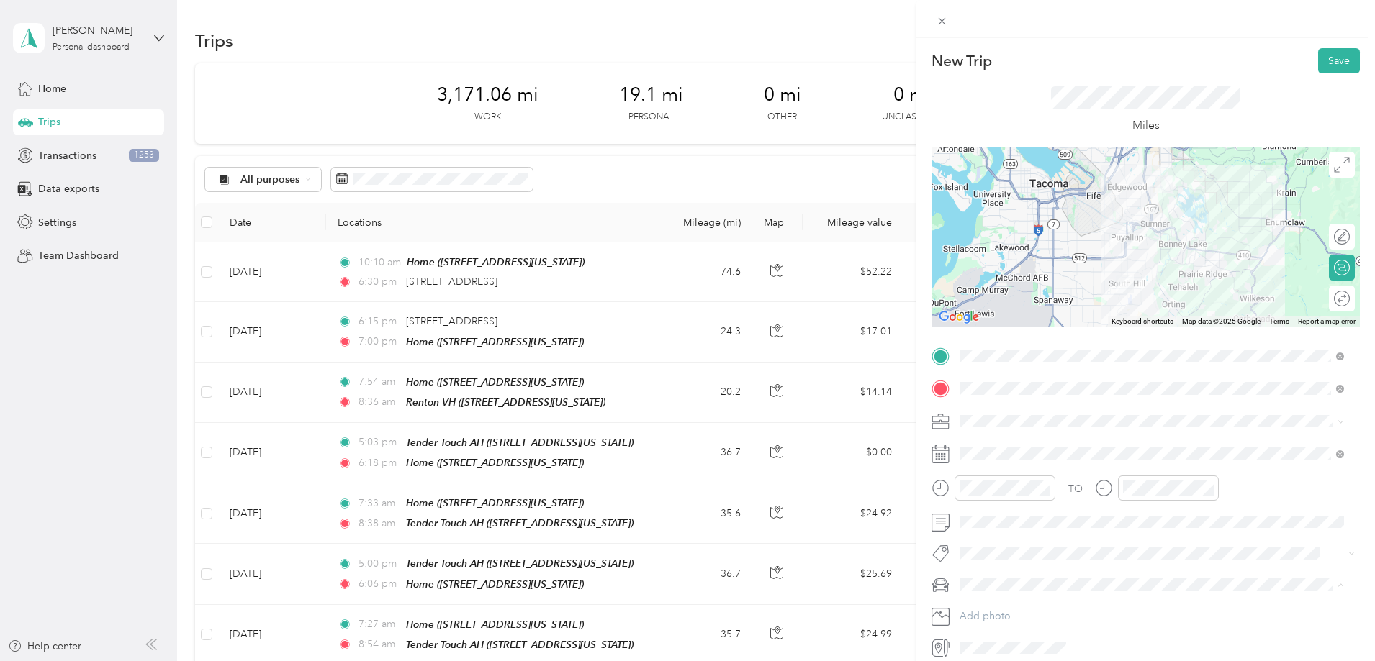
click at [977, 512] on li "IX" at bounding box center [1151, 509] width 394 height 25
click at [971, 343] on div "07" at bounding box center [974, 350] width 35 height 20
click at [1019, 402] on div "33" at bounding box center [1015, 411] width 35 height 20
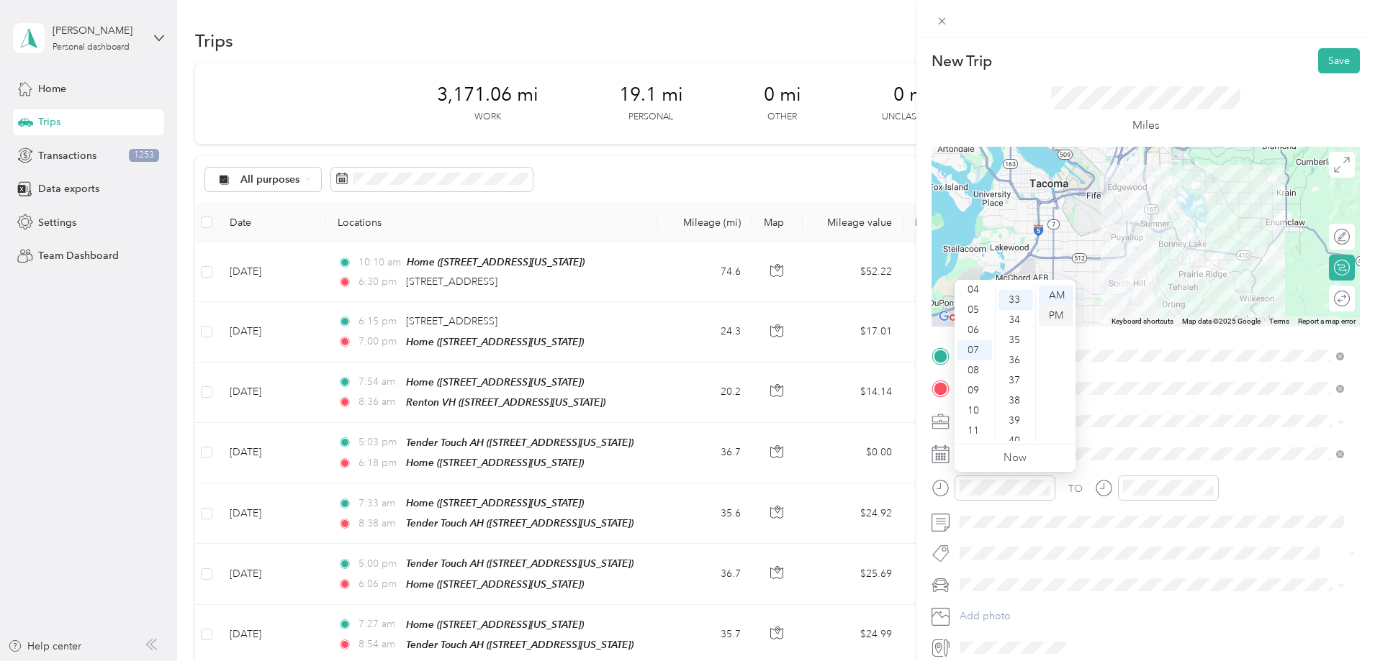
scroll to position [665, 0]
click at [1000, 449] on li "Work" at bounding box center [1151, 446] width 394 height 25
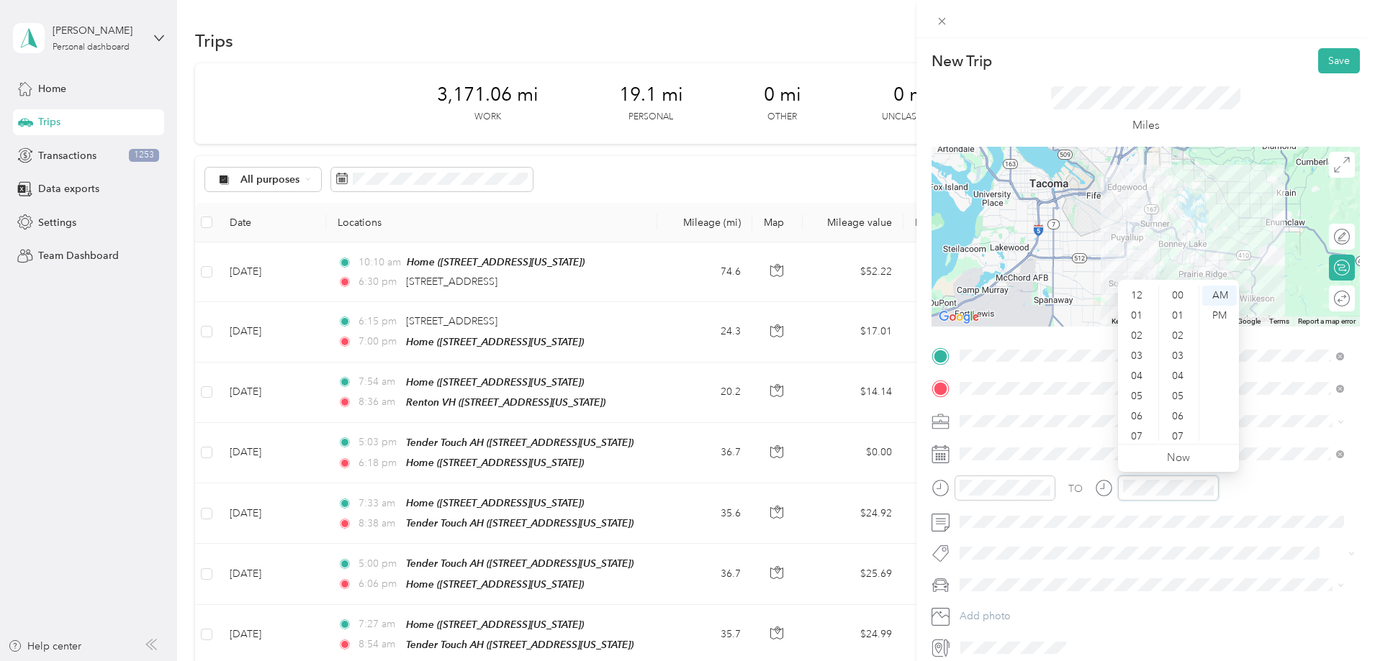
scroll to position [1054, 0]
click at [1132, 334] on div "06" at bounding box center [1138, 330] width 35 height 20
click at [1180, 356] on div "30" at bounding box center [1179, 350] width 35 height 20
click at [1220, 317] on div "PM" at bounding box center [1219, 316] width 35 height 20
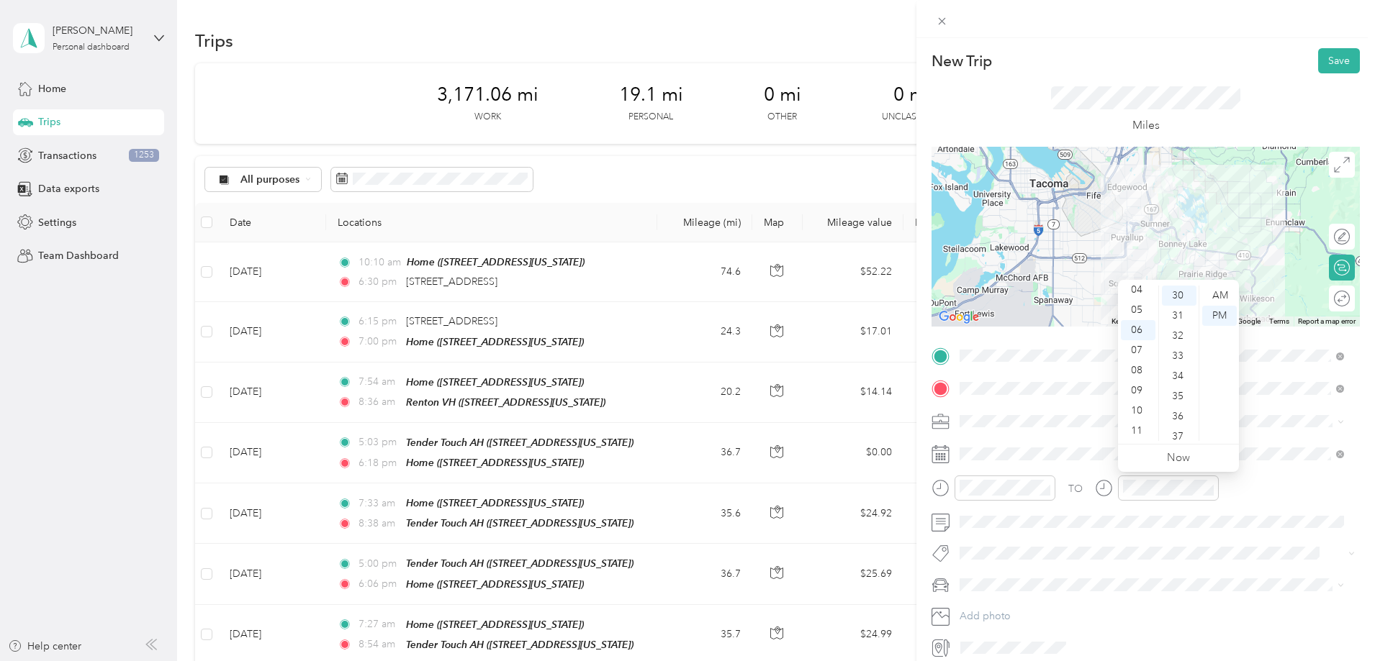
click at [1334, 307] on div "Round trip" at bounding box center [1342, 299] width 26 height 26
click at [1321, 301] on div at bounding box center [1327, 298] width 13 height 13
click at [1328, 68] on button "Save" at bounding box center [1339, 60] width 42 height 25
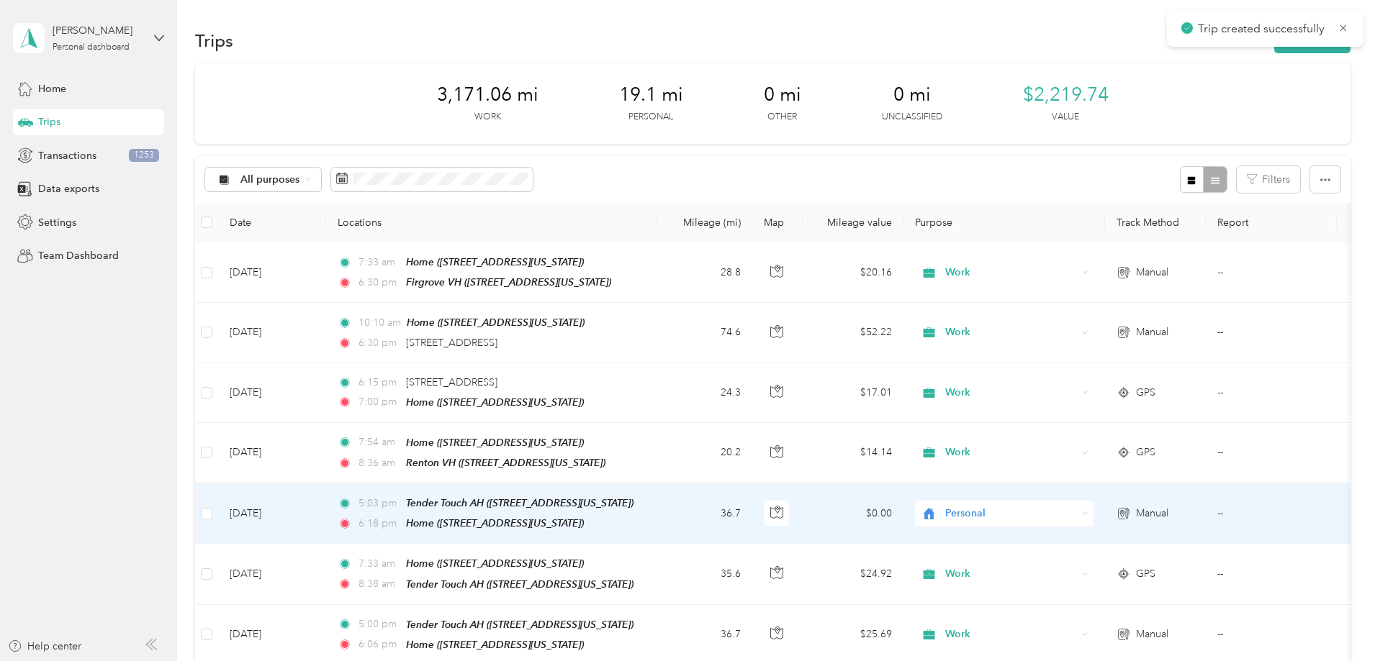
click at [1077, 512] on span "Personal" at bounding box center [1011, 514] width 132 height 16
click at [1062, 336] on li "Work" at bounding box center [1099, 330] width 178 height 25
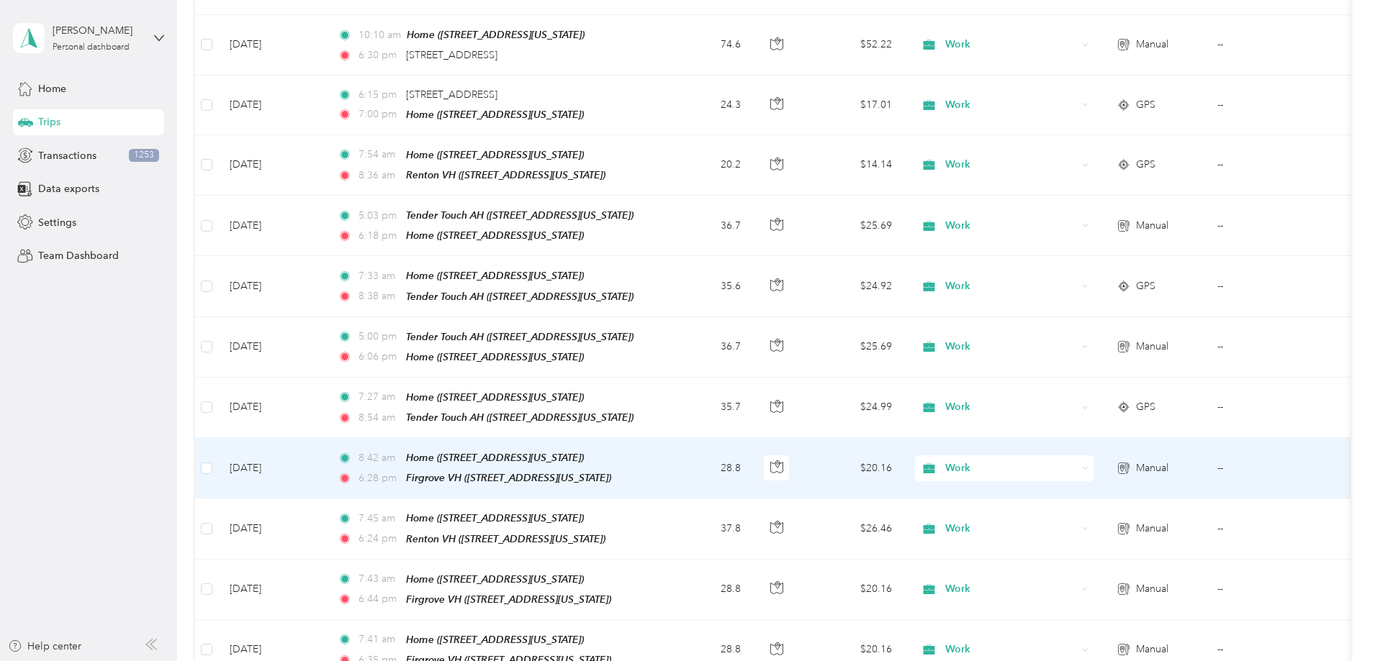
scroll to position [0, 0]
